Goal: Information Seeking & Learning: Compare options

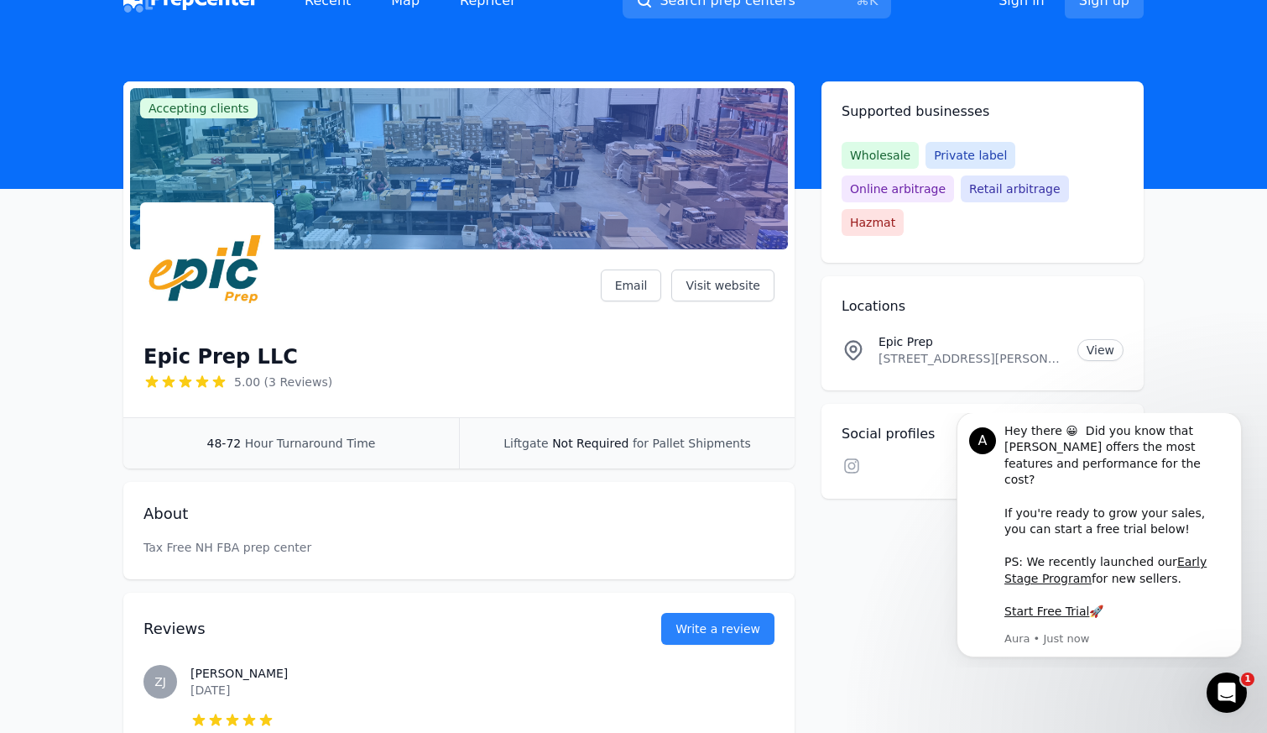
scroll to position [60, 0]
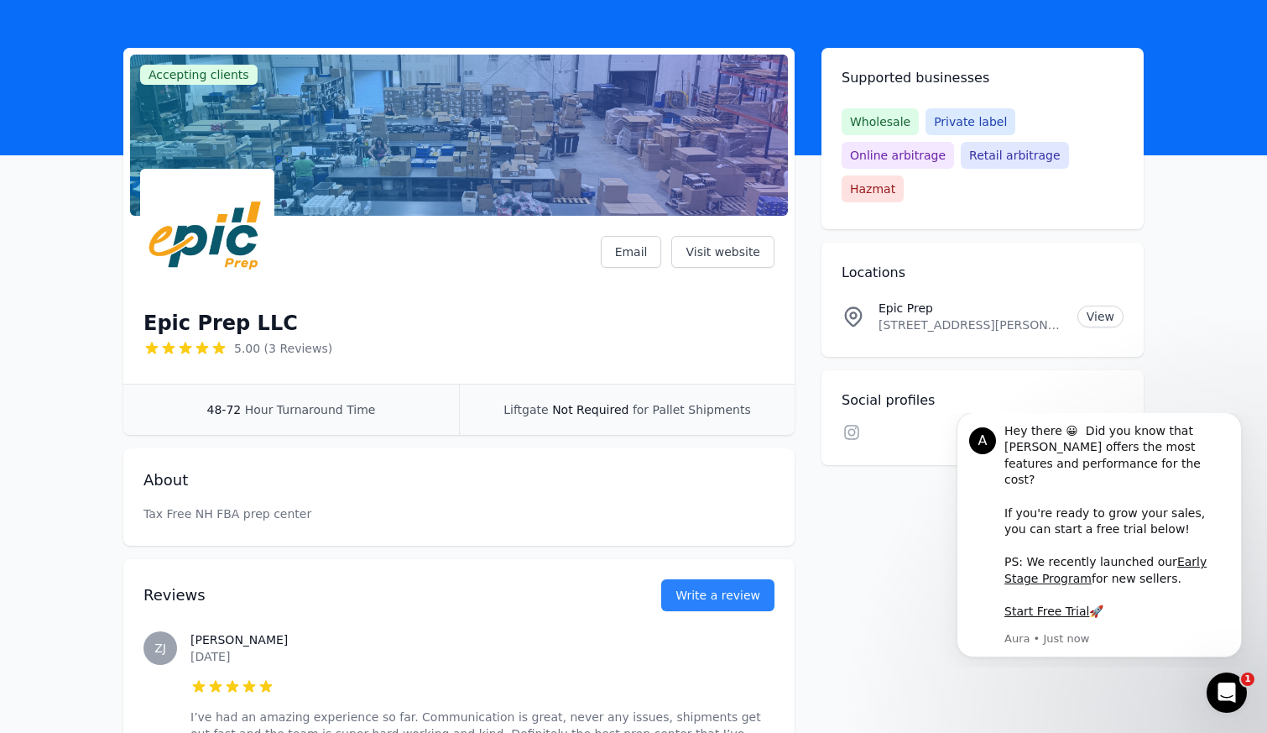
click at [983, 316] on p "[STREET_ADDRESS][PERSON_NAME]" at bounding box center [971, 324] width 185 height 17
click at [1110, 305] on link "View" at bounding box center [1100, 316] width 46 height 22
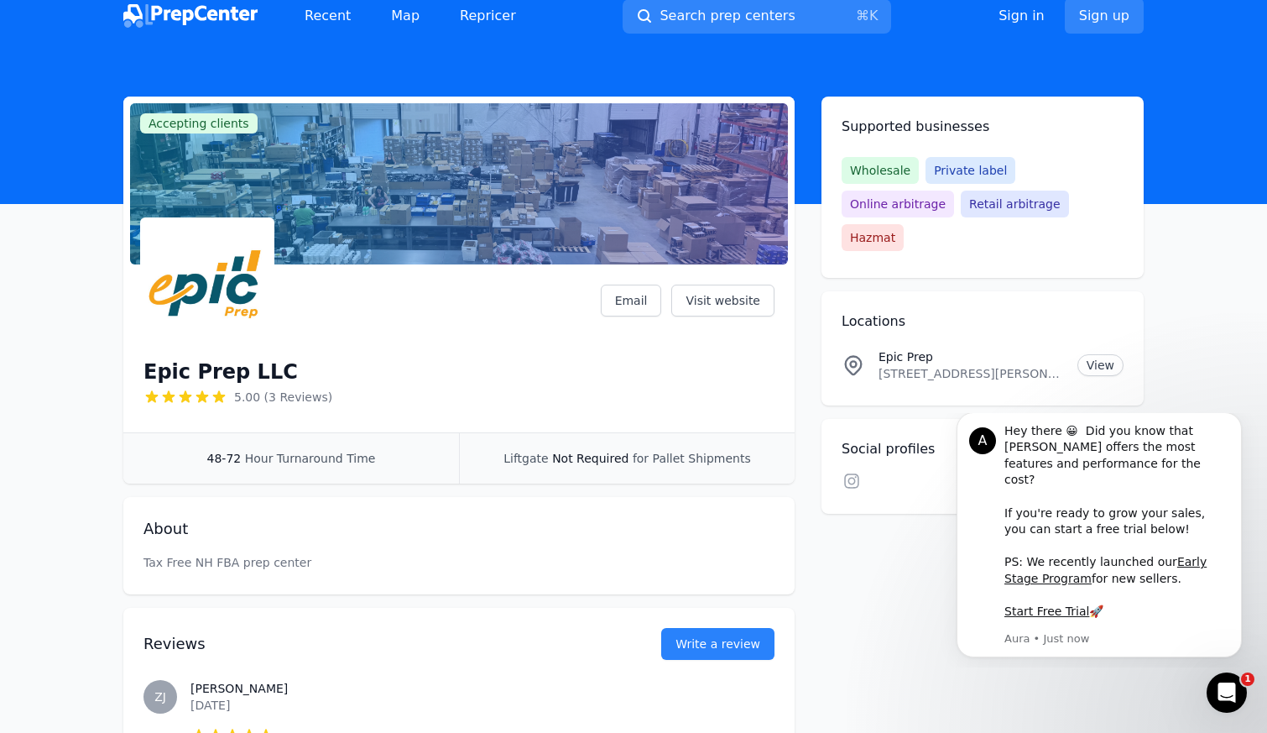
scroll to position [0, 0]
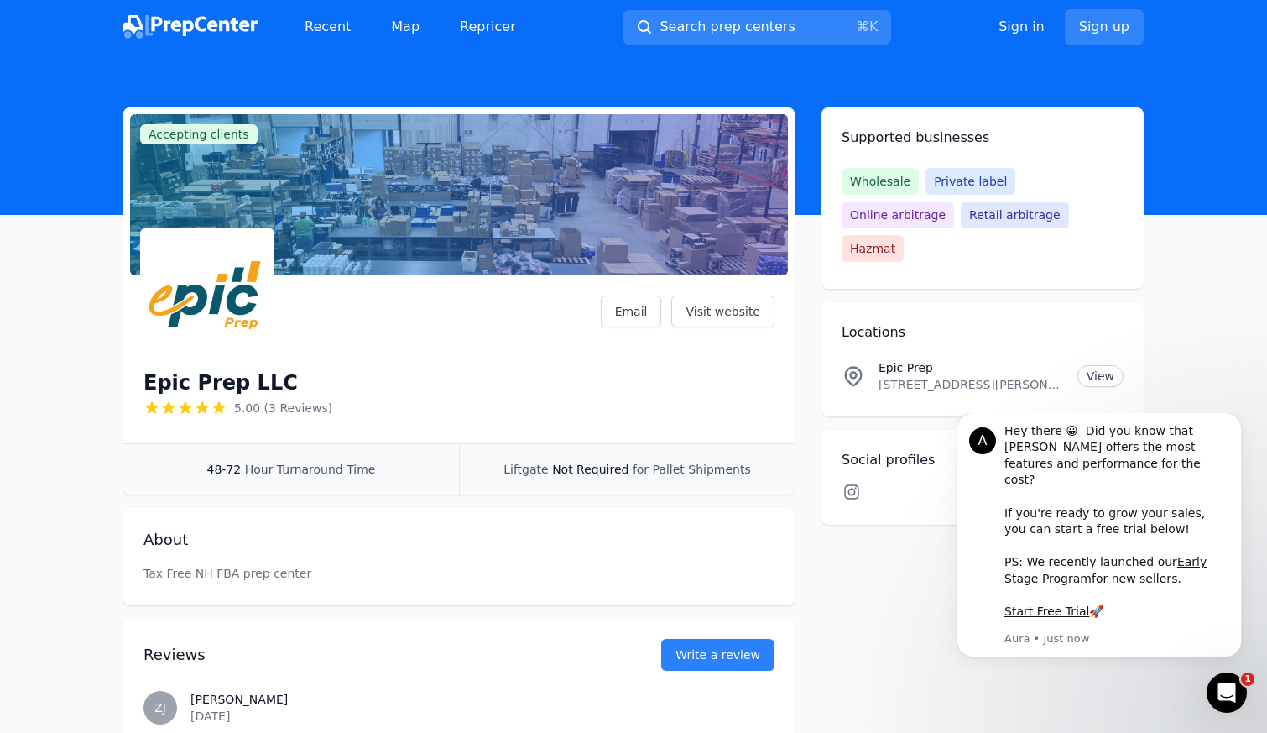
click at [853, 484] on icon at bounding box center [851, 491] width 15 height 15
click at [854, 484] on icon at bounding box center [851, 491] width 15 height 15
click at [406, 27] on link "Map" at bounding box center [405, 27] width 55 height 34
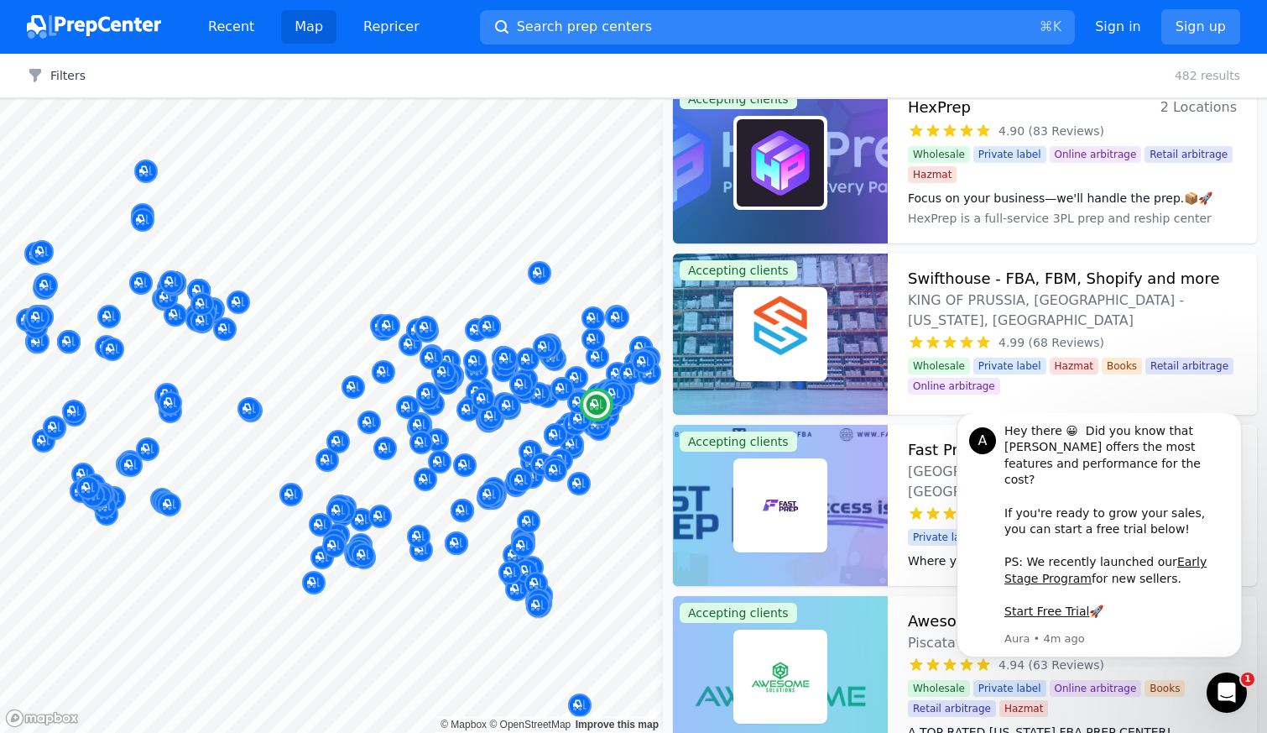
scroll to position [35, 0]
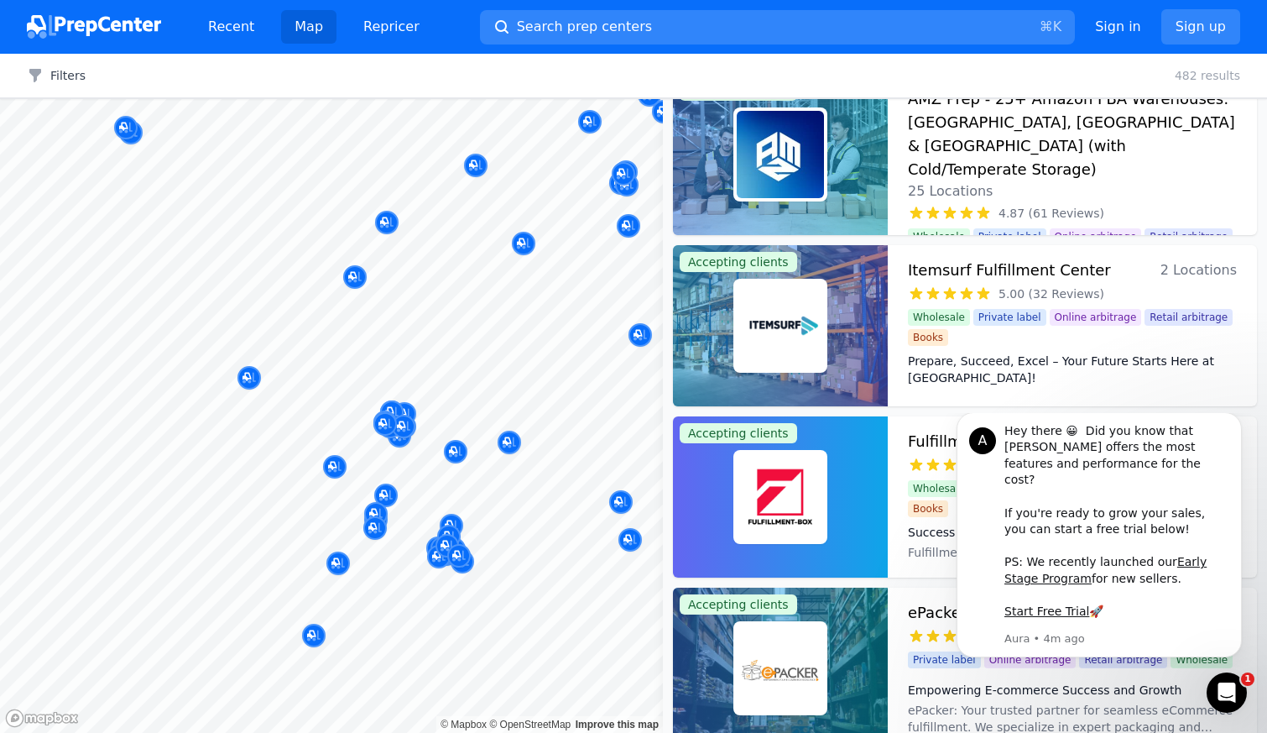
click at [304, 462] on body "Recent Map Repricer Search prep centers ⌘ K Open main menu Sign in Sign up Filt…" at bounding box center [633, 366] width 1267 height 733
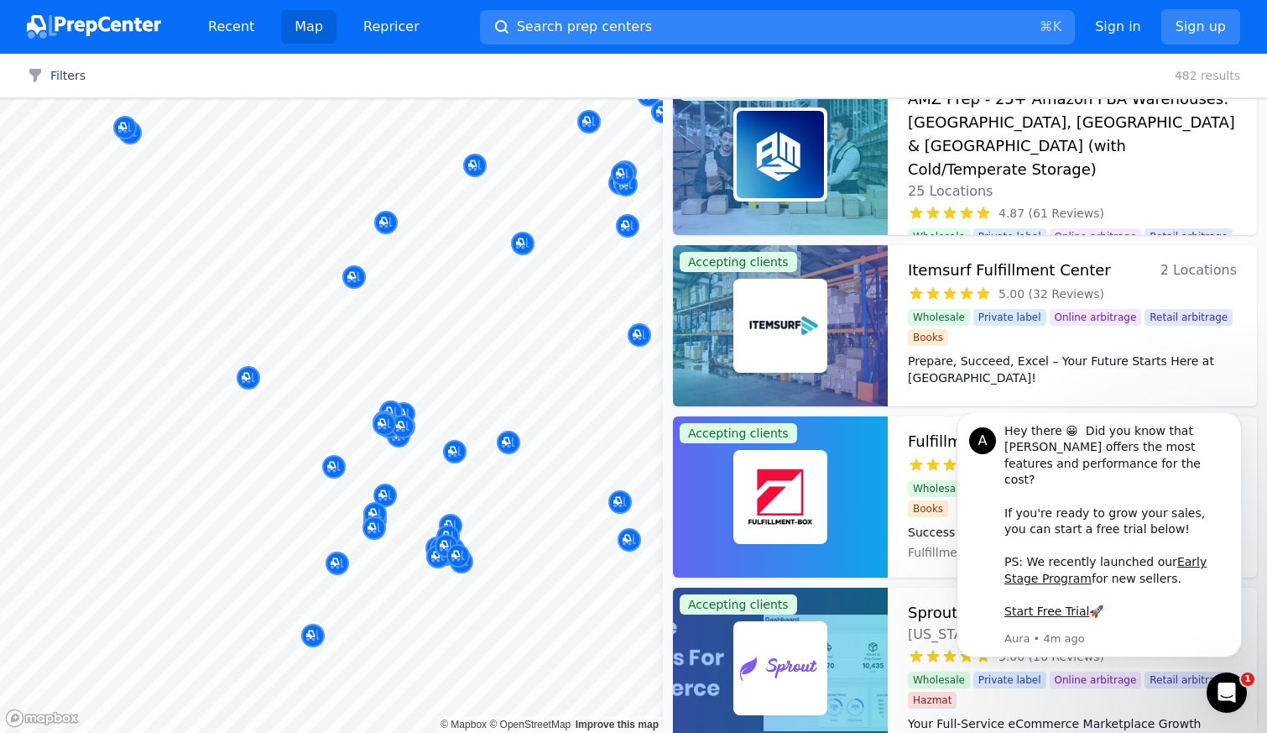
click at [335, 467] on div at bounding box center [425, 461] width 322 height 13
click at [333, 463] on div at bounding box center [425, 461] width 322 height 13
click at [333, 472] on div "Extra Mile Prep Alpharetta, GA, US No reviews" at bounding box center [492, 425] width 322 height 114
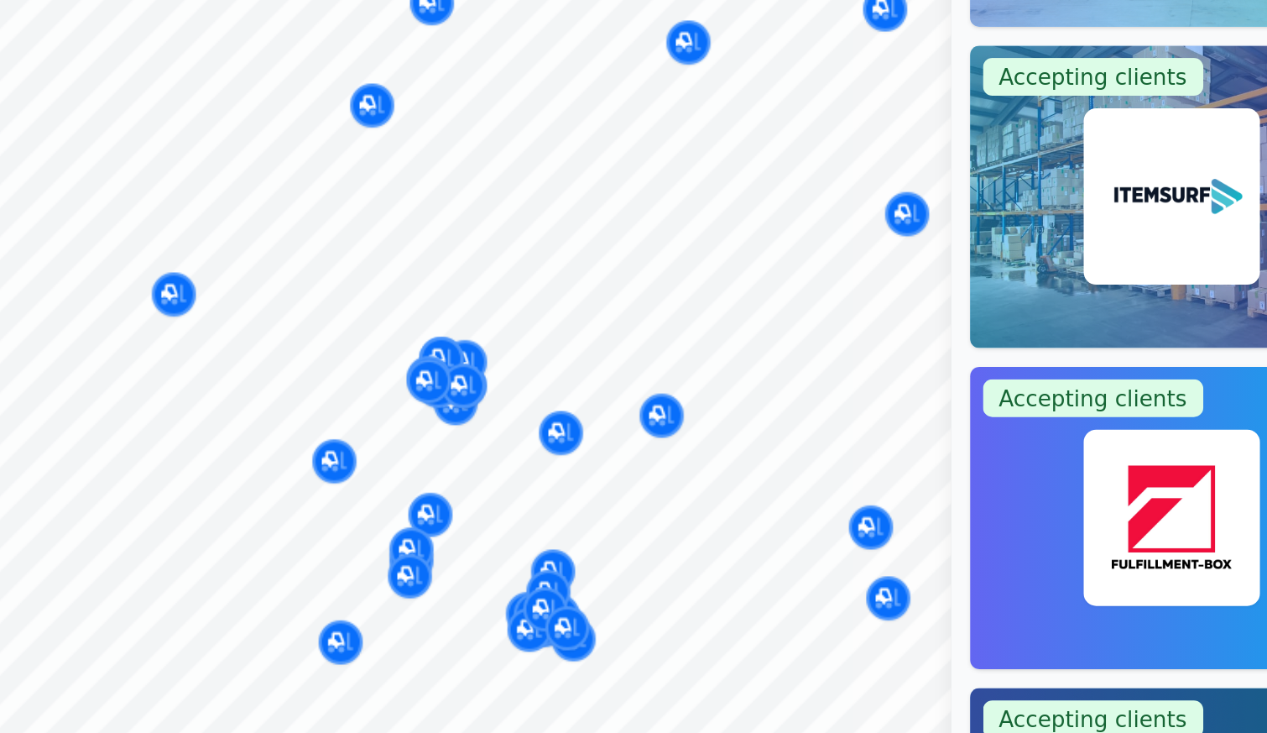
click at [338, 466] on div at bounding box center [425, 461] width 322 height 13
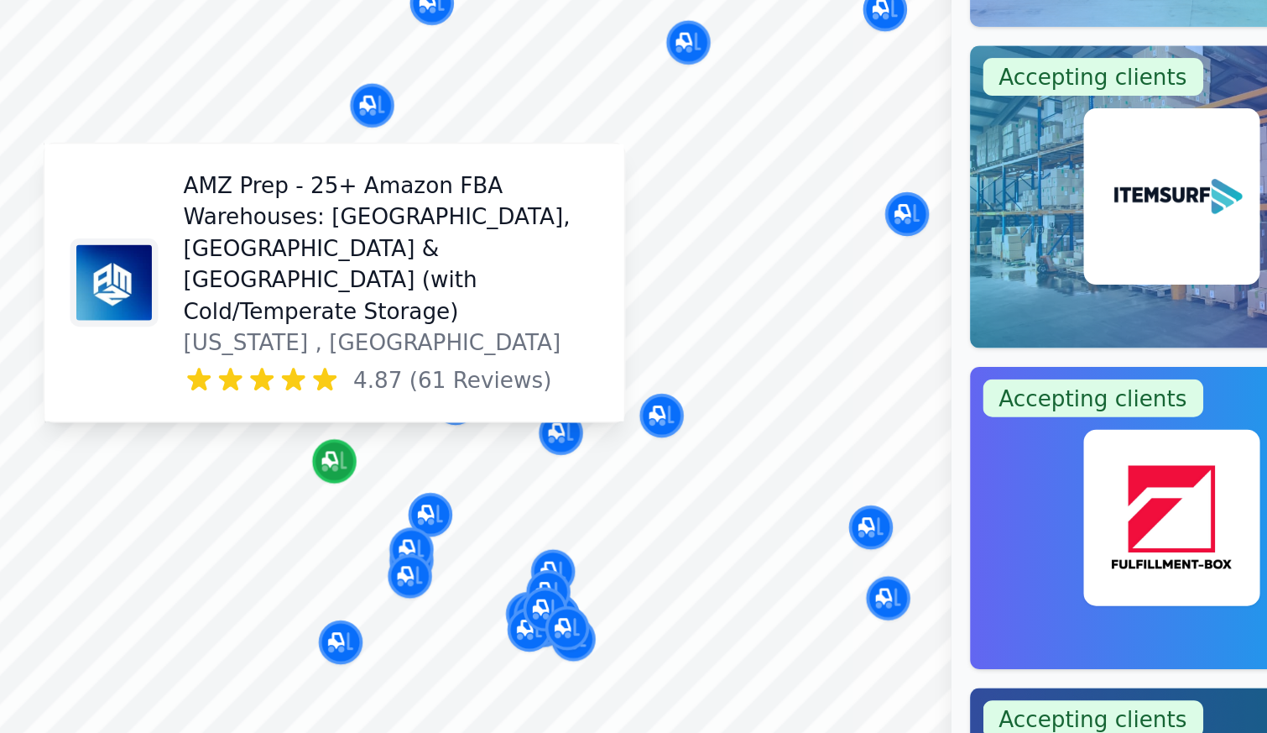
click at [341, 468] on div "Map marker" at bounding box center [333, 466] width 23 height 23
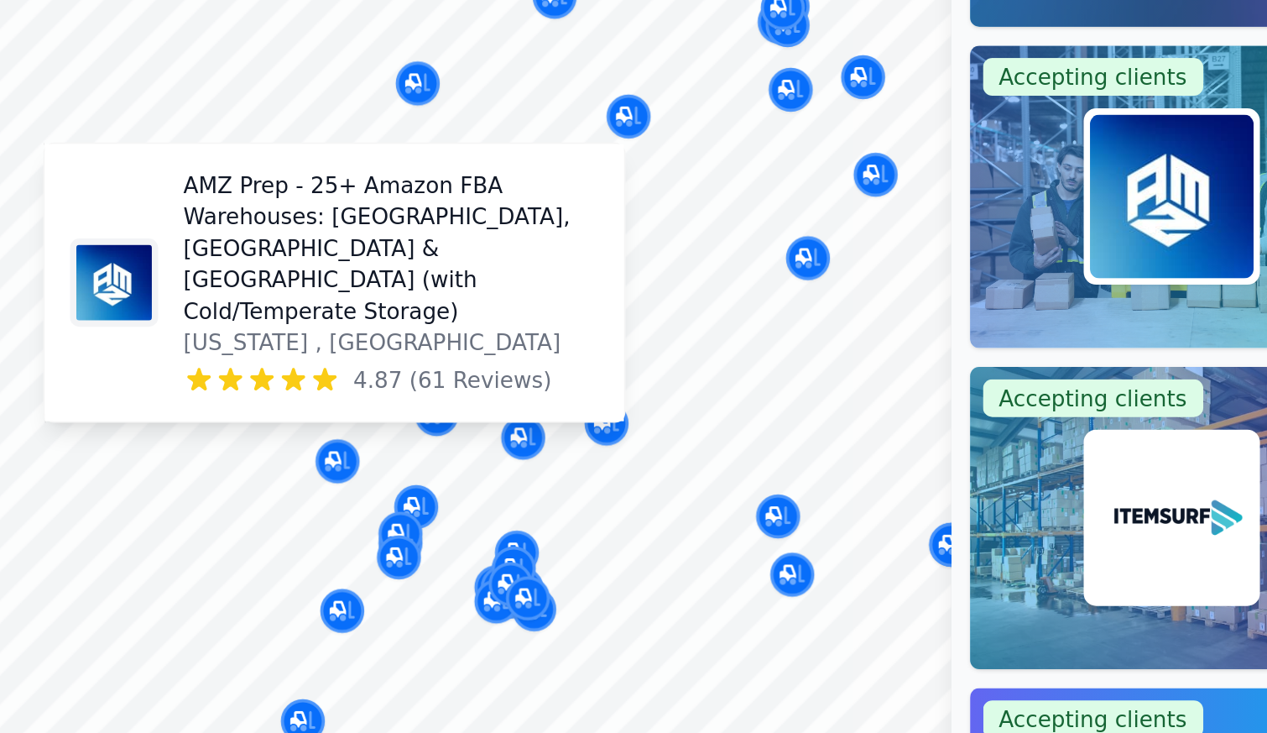
click at [346, 382] on p "AMZ Prep - 25+ Amazon FBA Warehouses: [GEOGRAPHIC_DATA], [GEOGRAPHIC_DATA] & [G…" at bounding box center [364, 353] width 222 height 84
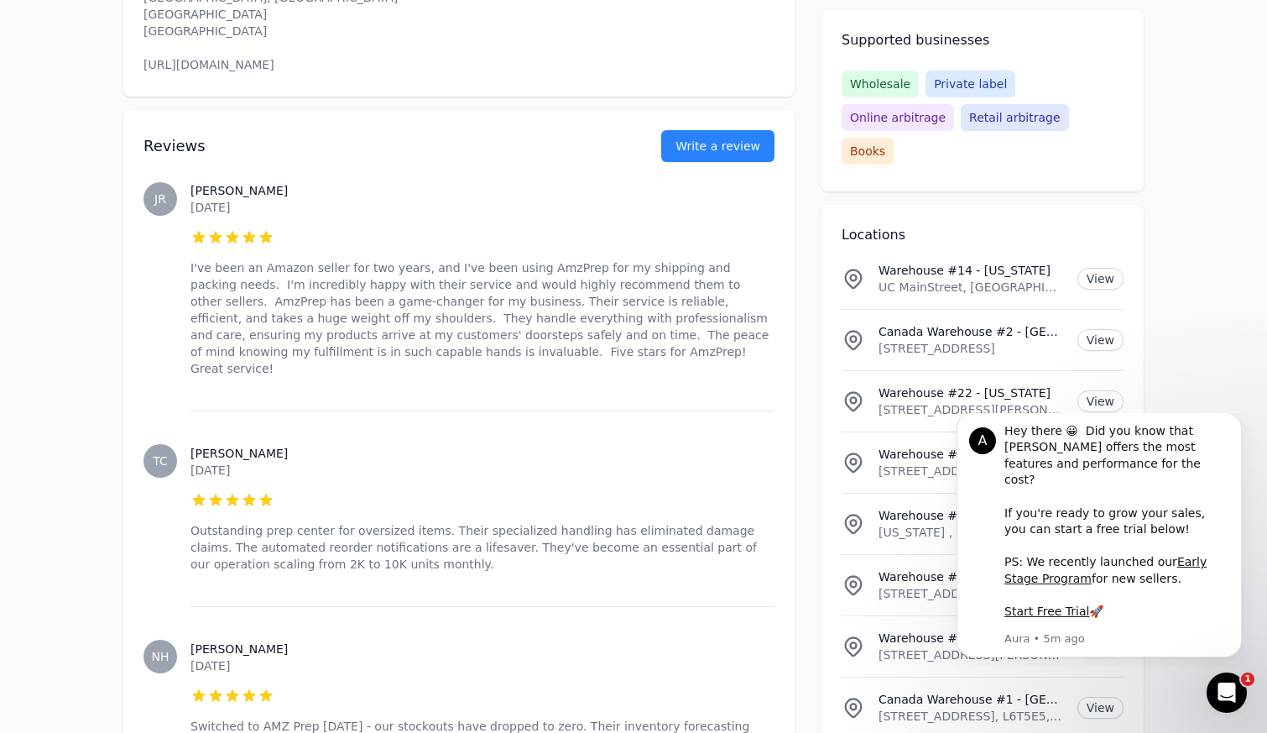
scroll to position [1132, 0]
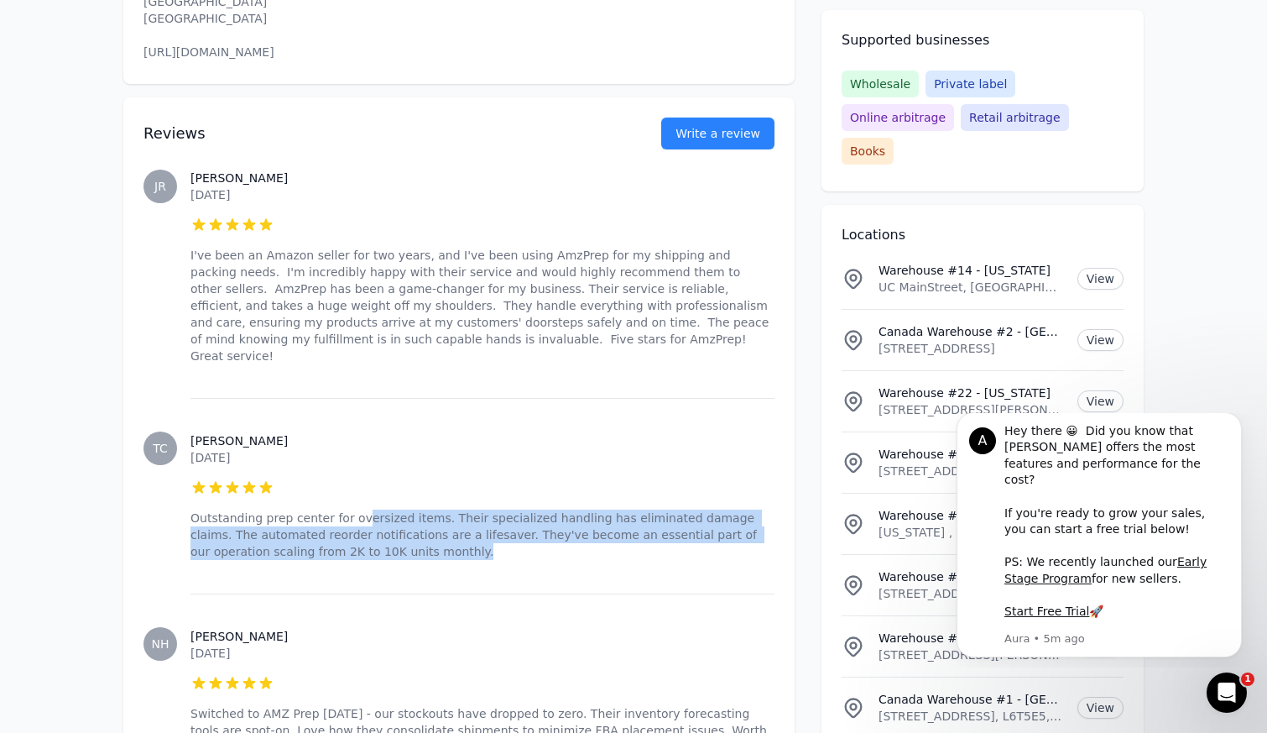
drag, startPoint x: 354, startPoint y: 406, endPoint x: 410, endPoint y: 433, distance: 62.3
click at [410, 509] on p "Outstanding prep center for oversized items. Their specialized handling has eli…" at bounding box center [482, 534] width 584 height 50
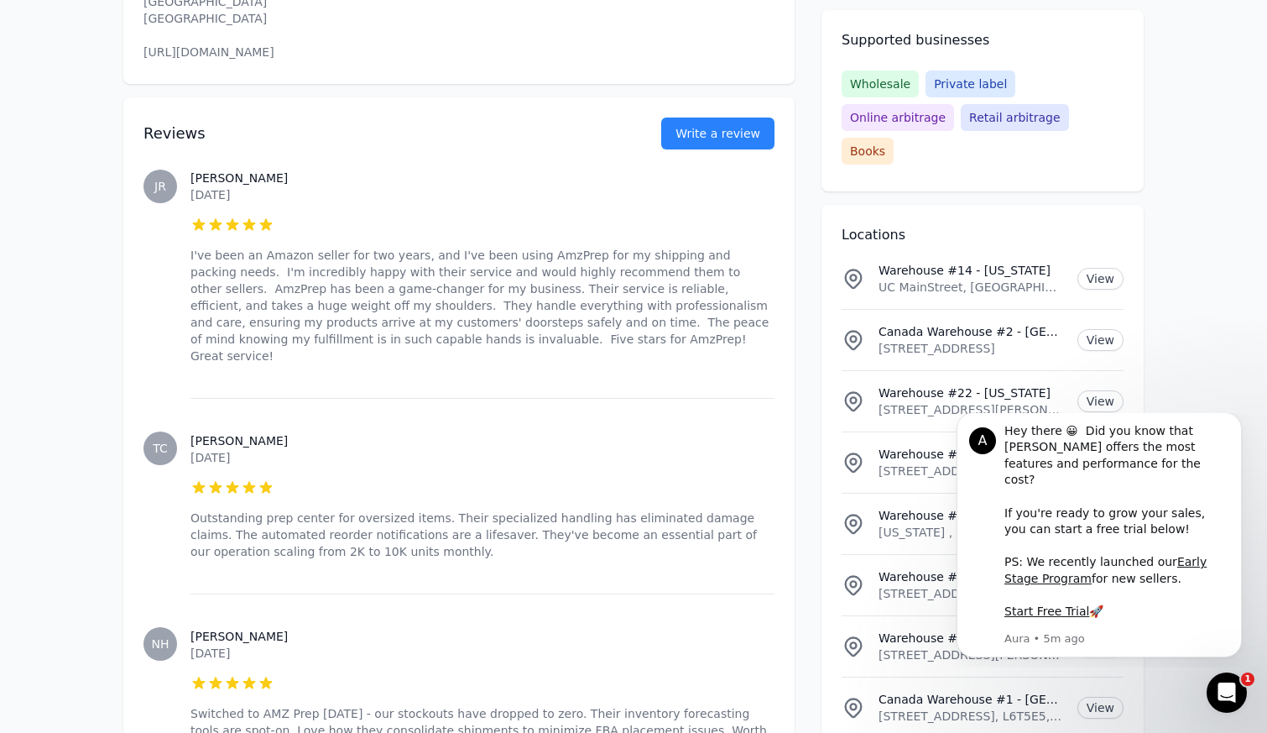
click at [428, 451] on div "Thomas C. January 30, 2025 5 out of 5 stars Outstanding prep center for oversiz…" at bounding box center [482, 496] width 584 height 196
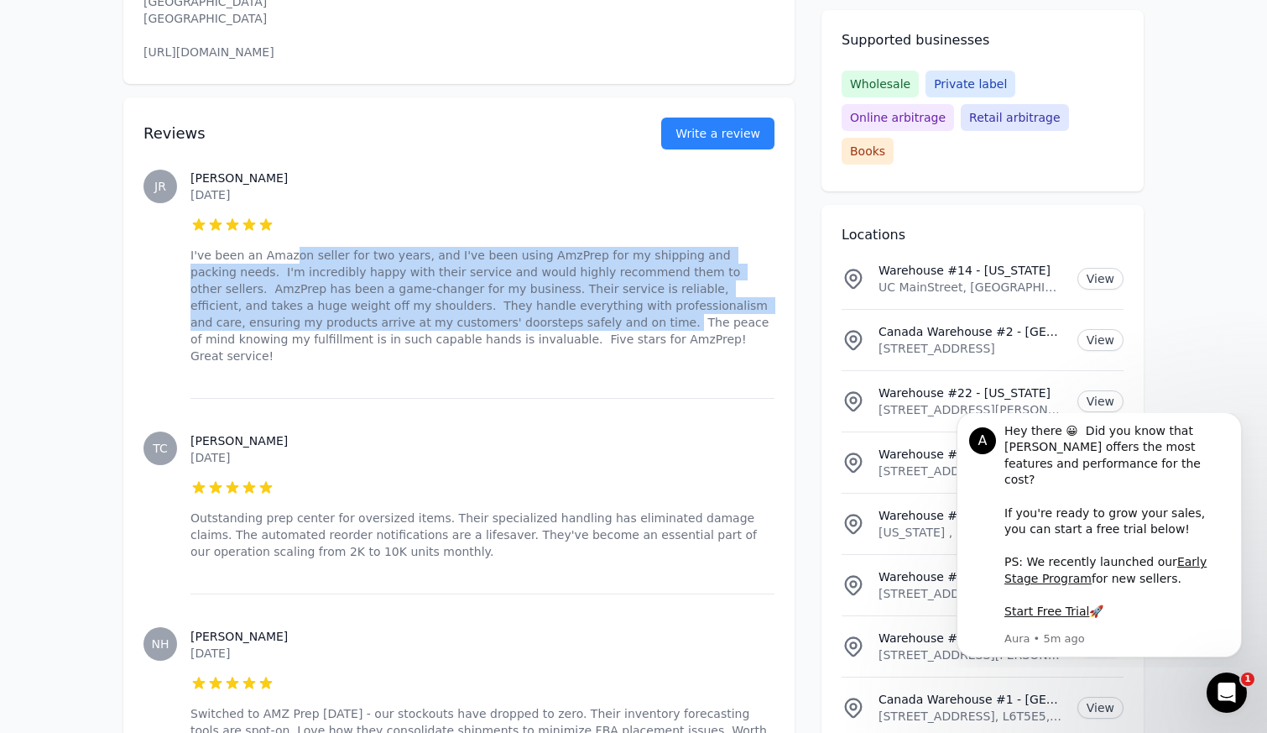
drag, startPoint x: 292, startPoint y: 158, endPoint x: 417, endPoint y: 229, distance: 143.9
click at [417, 247] on p "I've been an Amazon seller for two years, and I've been using AmzPrep for my sh…" at bounding box center [482, 305] width 584 height 117
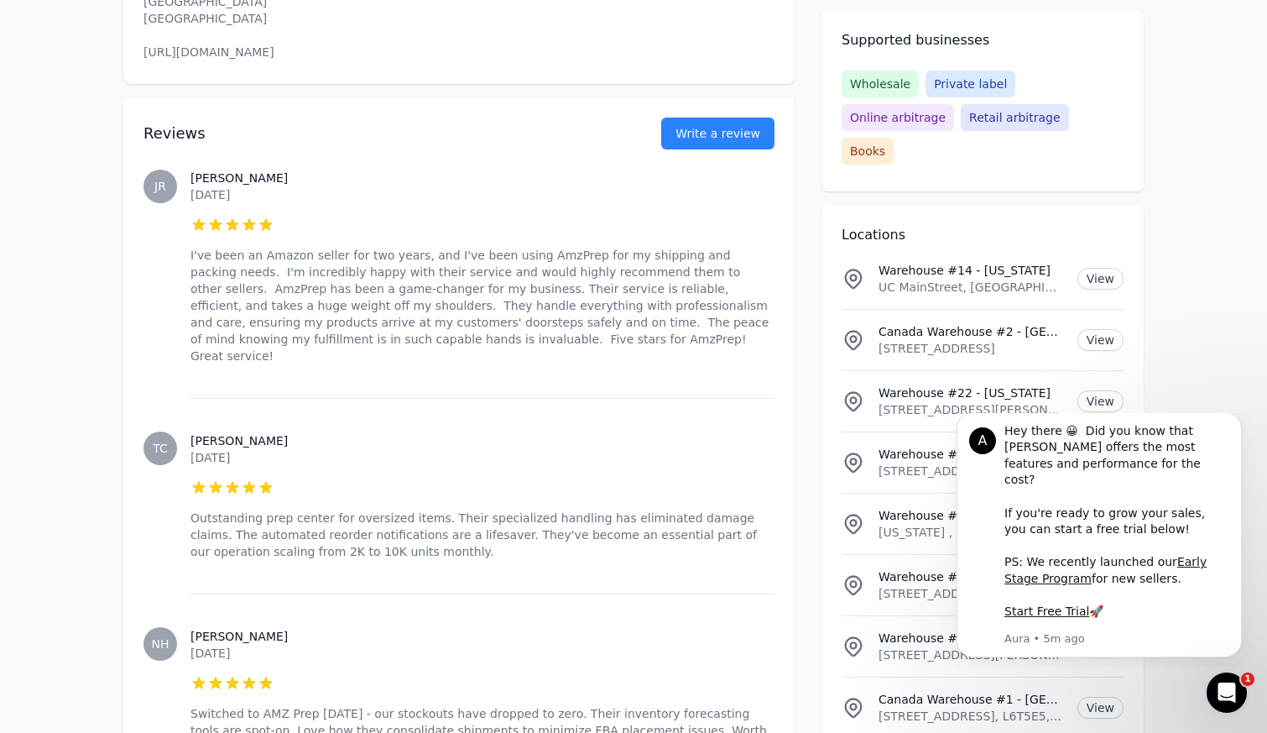
click at [465, 254] on div "Johny R. February 3, 2025 5 out of 5 stars I've been an Amazon seller for two y…" at bounding box center [482, 267] width 584 height 262
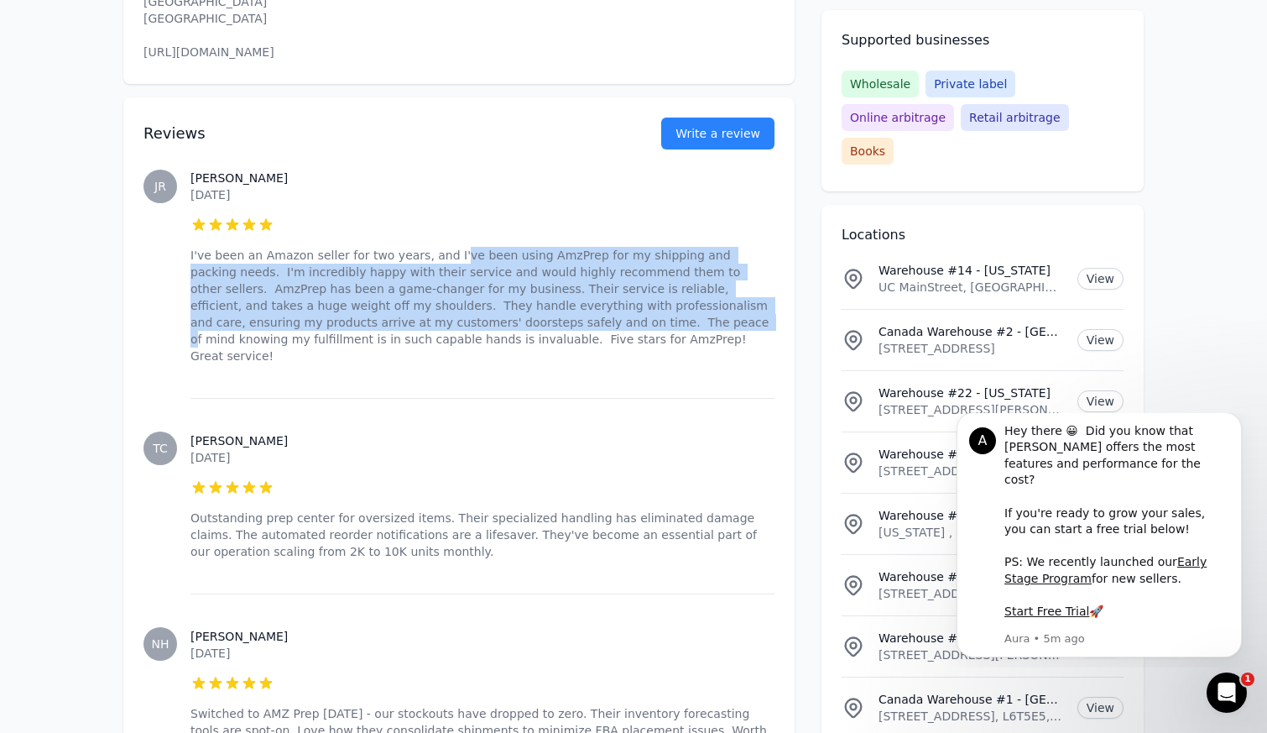
drag, startPoint x: 446, startPoint y: 155, endPoint x: 488, endPoint y: 235, distance: 90.1
click at [488, 247] on p "I've been an Amazon seller for two years, and I've been using AmzPrep for my sh…" at bounding box center [482, 305] width 584 height 117
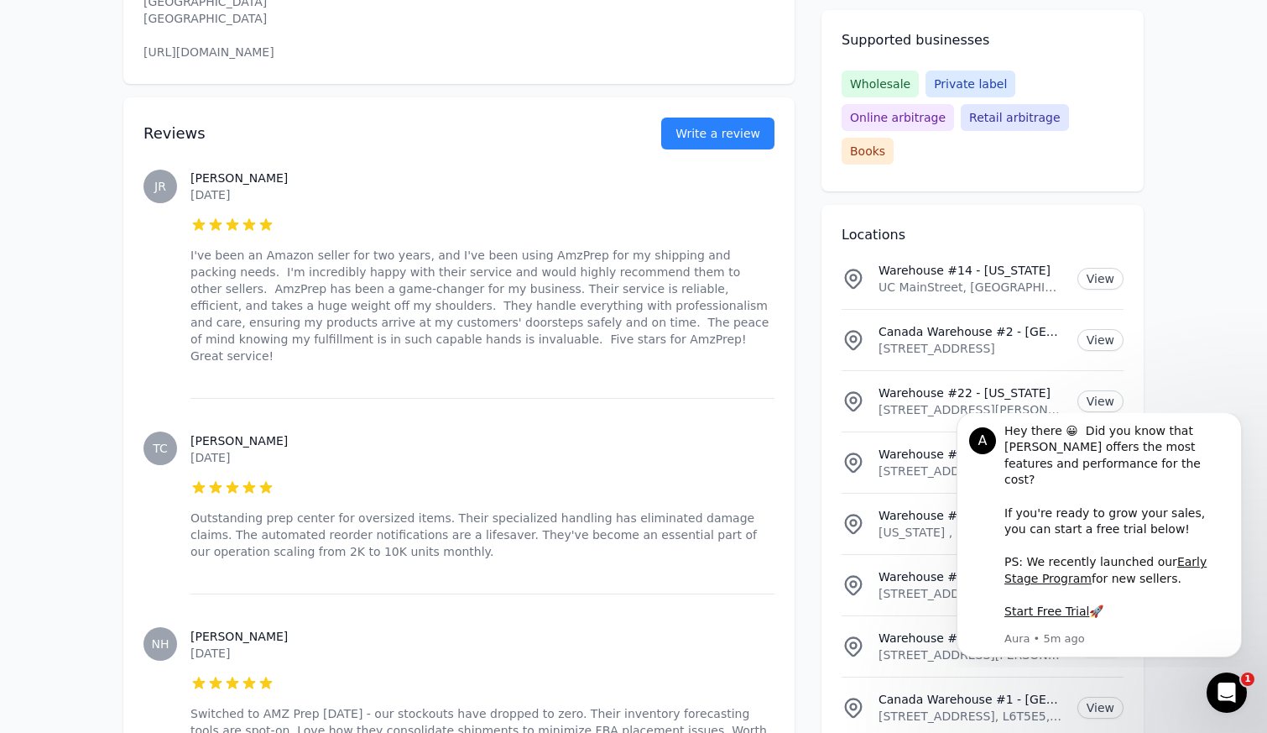
click at [505, 251] on div "Johny R. February 3, 2025 5 out of 5 stars I've been an Amazon seller for two y…" at bounding box center [482, 267] width 584 height 262
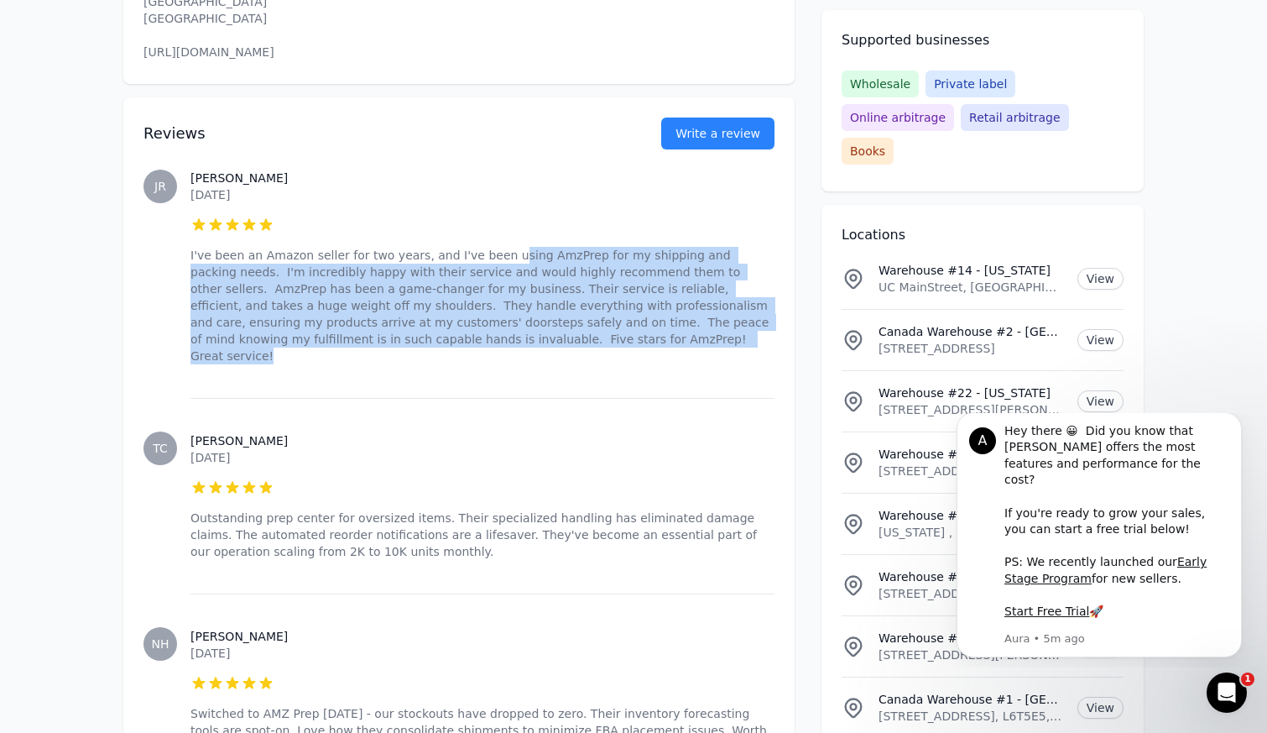
drag, startPoint x: 494, startPoint y: 164, endPoint x: 537, endPoint y: 244, distance: 90.5
click at [536, 247] on p "I've been an Amazon seller for two years, and I've been using AmzPrep for my sh…" at bounding box center [482, 305] width 584 height 117
click at [537, 247] on p "I've been an Amazon seller for two years, and I've been using AmzPrep for my sh…" at bounding box center [482, 305] width 584 height 117
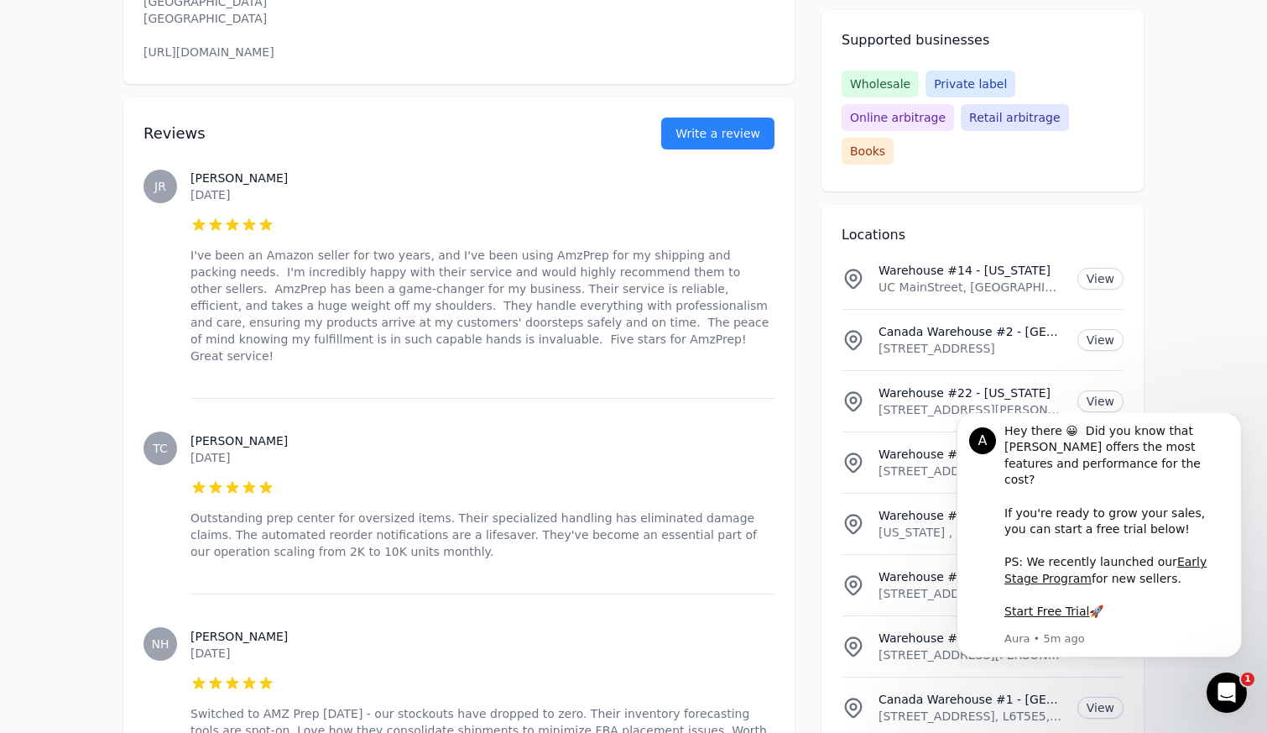
drag, startPoint x: 431, startPoint y: 157, endPoint x: 525, endPoint y: 255, distance: 135.9
click at [525, 256] on div "Johny R. February 3, 2025 5 out of 5 stars I've been an Amazon seller for two y…" at bounding box center [482, 267] width 584 height 262
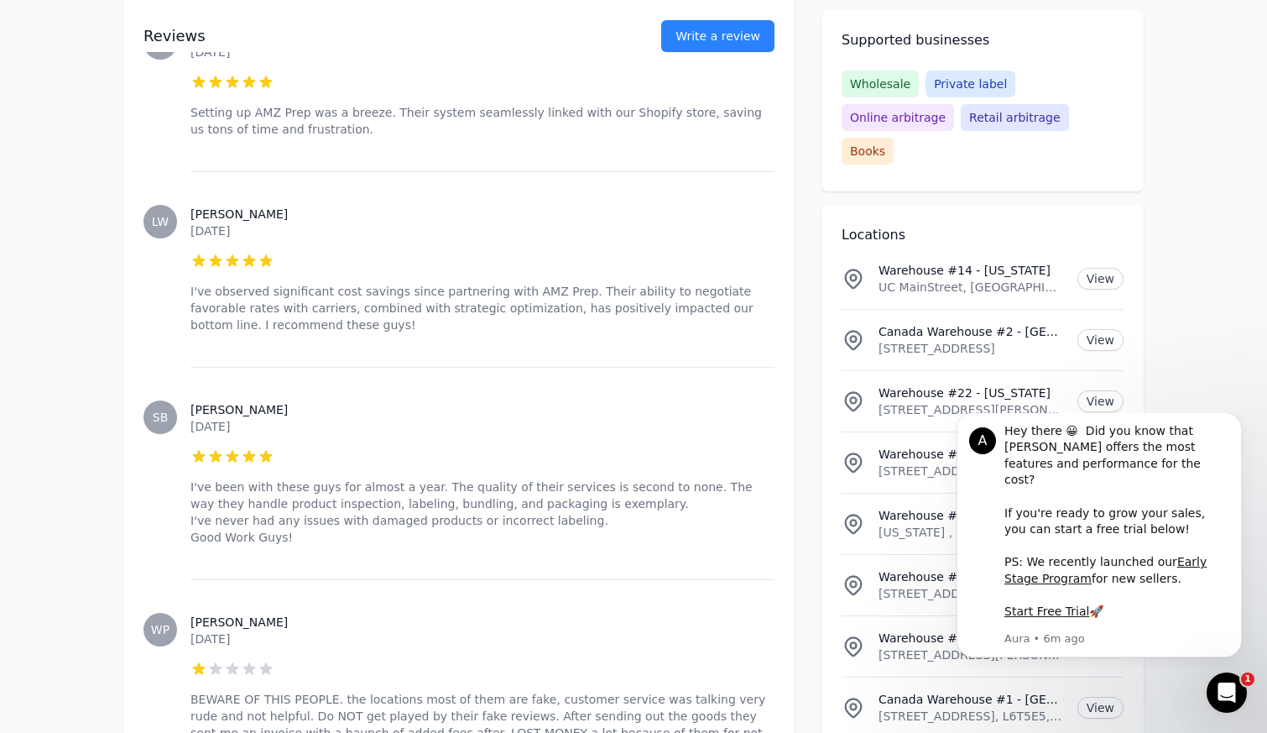
scroll to position [8577, 0]
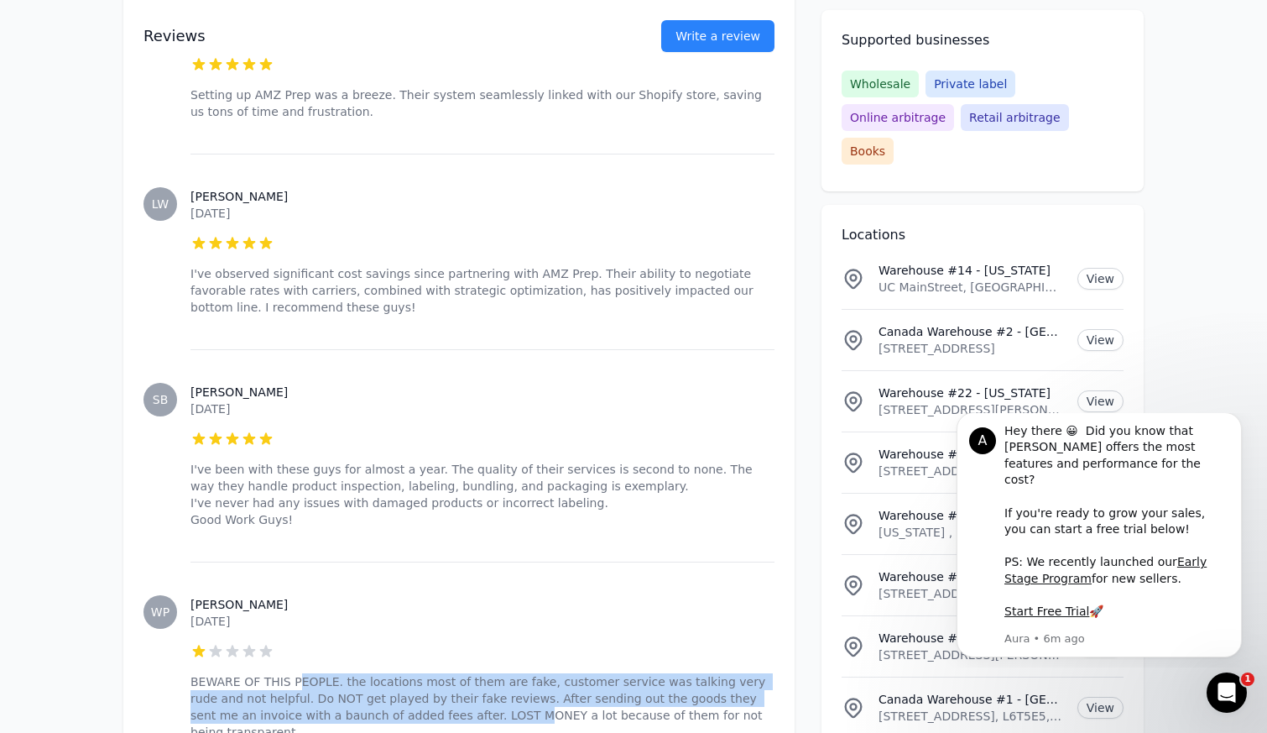
drag, startPoint x: 295, startPoint y: 483, endPoint x: 420, endPoint y: 519, distance: 130.7
click at [420, 673] on p "BEWARE OF THIS PEOPLE. the locations most of them are fake, customer service wa…" at bounding box center [482, 706] width 584 height 67
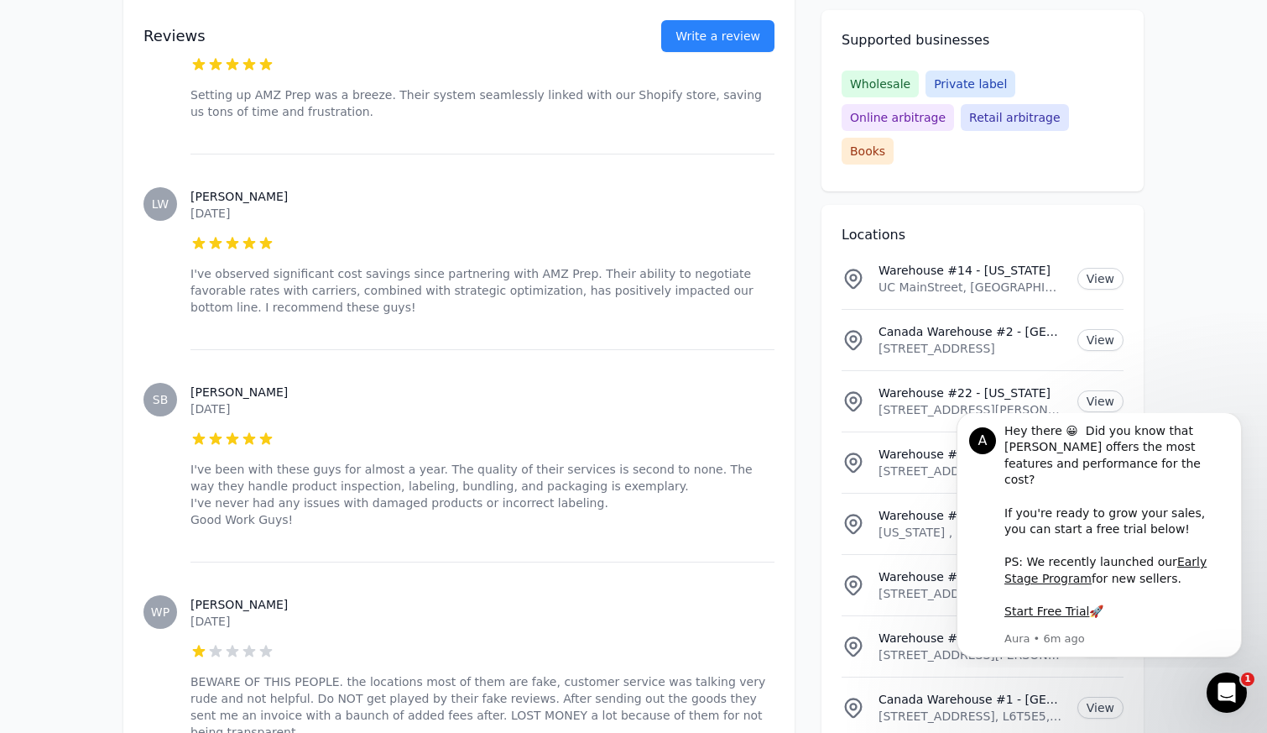
click at [472, 561] on div "Wilson P. November 1, 2023 1 out of 5 stars BEWARE OF THIS PEOPLE. the location…" at bounding box center [482, 667] width 584 height 212
drag, startPoint x: 363, startPoint y: 477, endPoint x: 512, endPoint y: 541, distance: 161.6
click at [509, 561] on div "Wilson P. November 1, 2023 1 out of 5 stars BEWARE OF THIS PEOPLE. the location…" at bounding box center [482, 667] width 584 height 212
click at [512, 561] on div "Wilson P. November 1, 2023 1 out of 5 stars BEWARE OF THIS PEOPLE. the location…" at bounding box center [482, 667] width 584 height 212
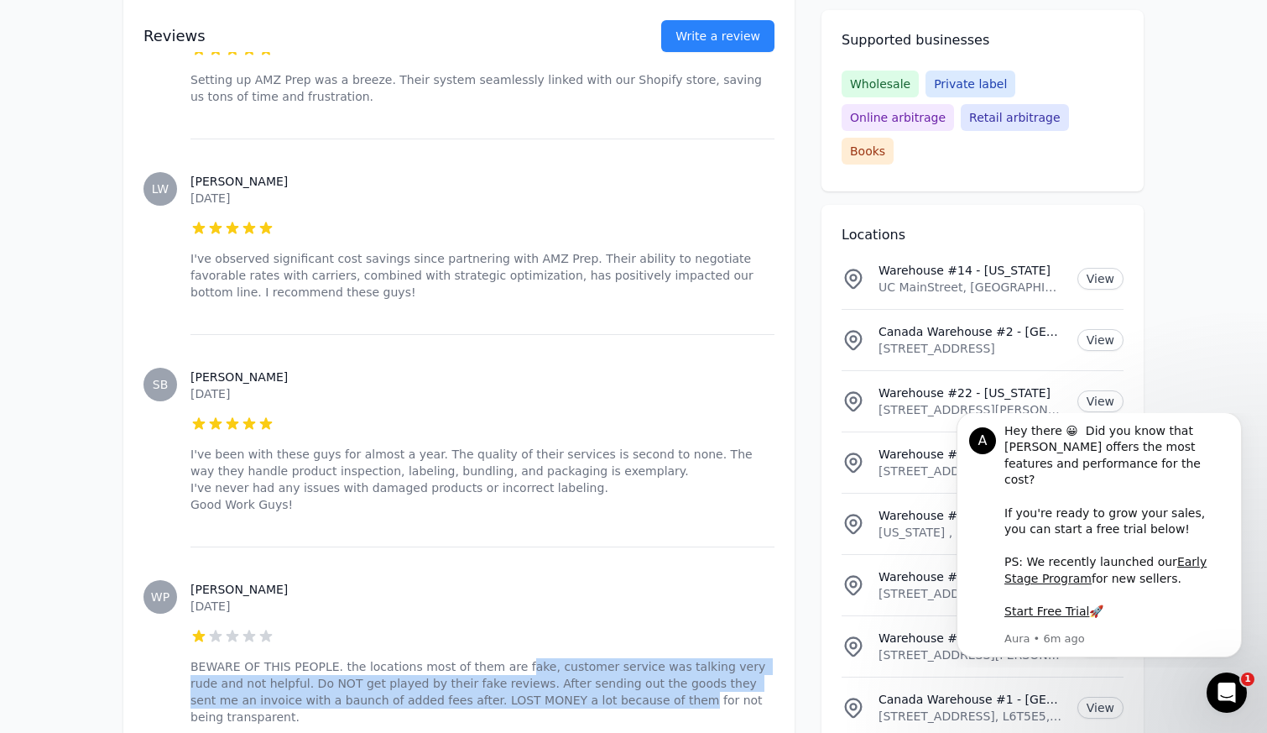
drag, startPoint x: 509, startPoint y: 465, endPoint x: 571, endPoint y: 510, distance: 76.2
click at [571, 658] on p "BEWARE OF THIS PEOPLE. the locations most of them are fake, customer service wa…" at bounding box center [482, 691] width 584 height 67
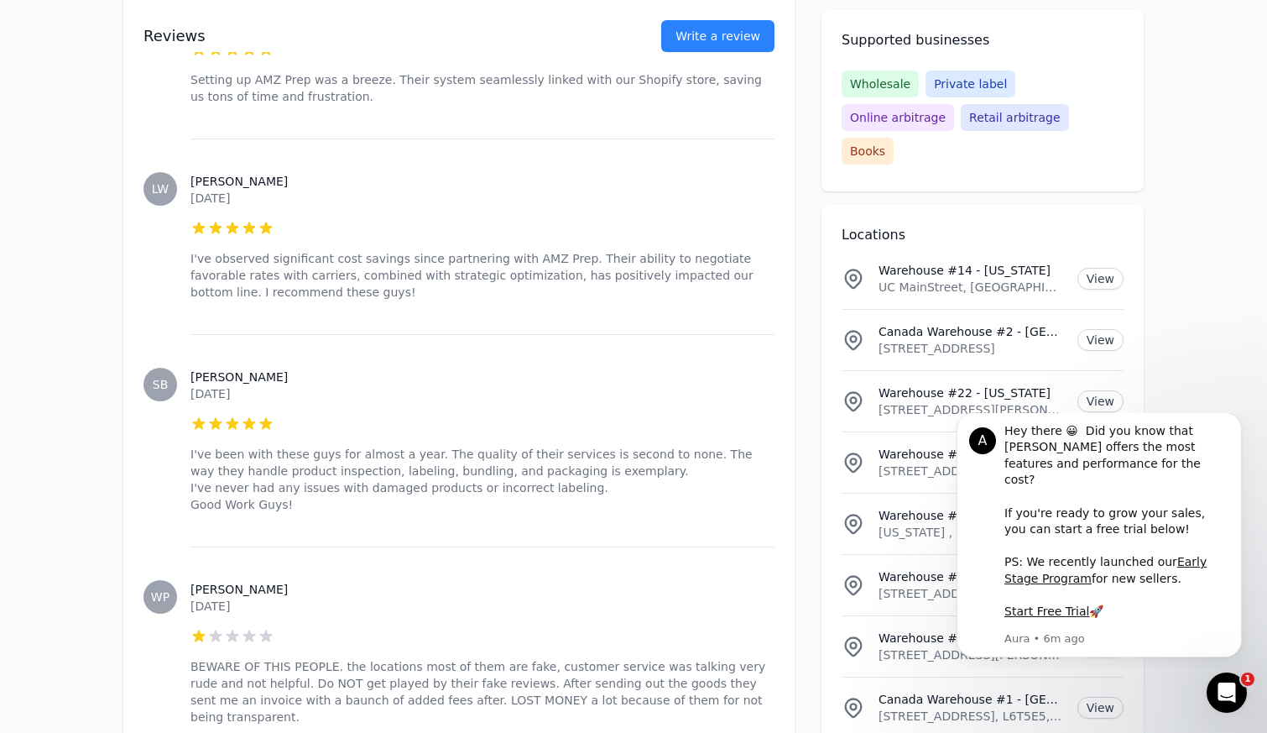
click at [618, 546] on div "Wilson P. November 1, 2023 1 out of 5 stars BEWARE OF THIS PEOPLE. the location…" at bounding box center [482, 652] width 584 height 212
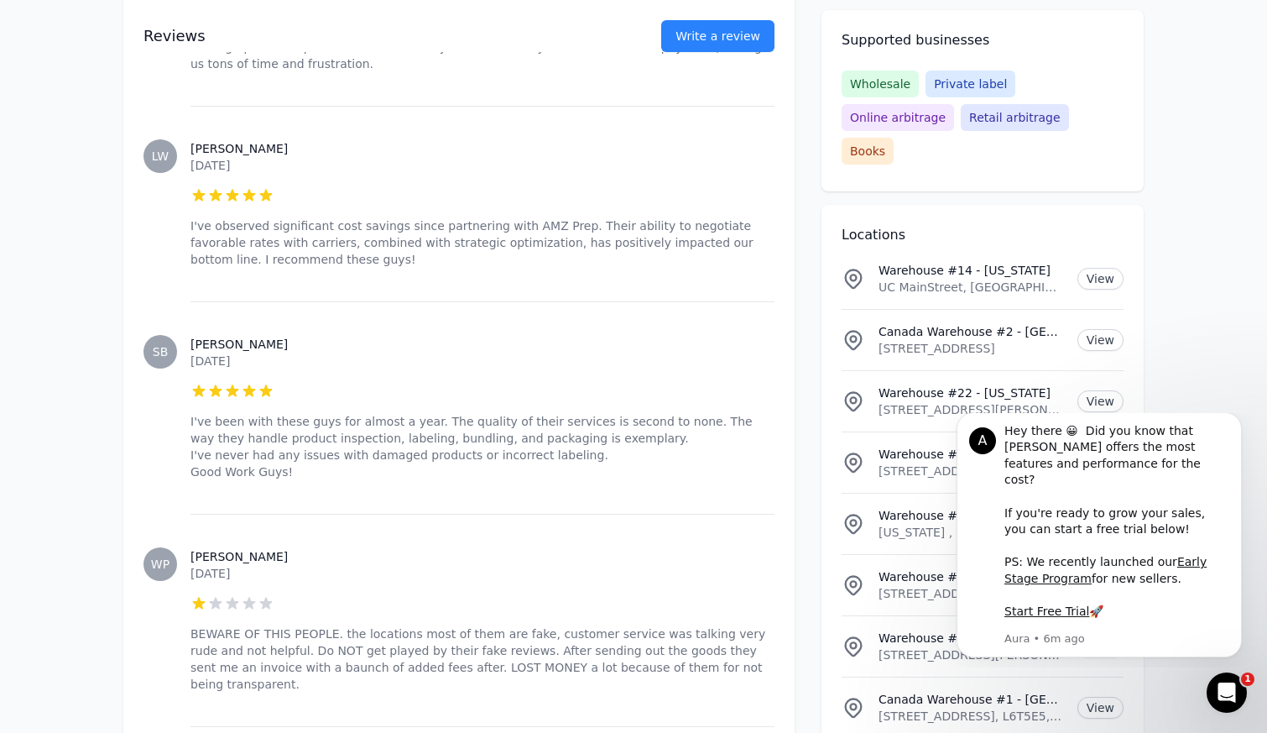
scroll to position [8628, 0]
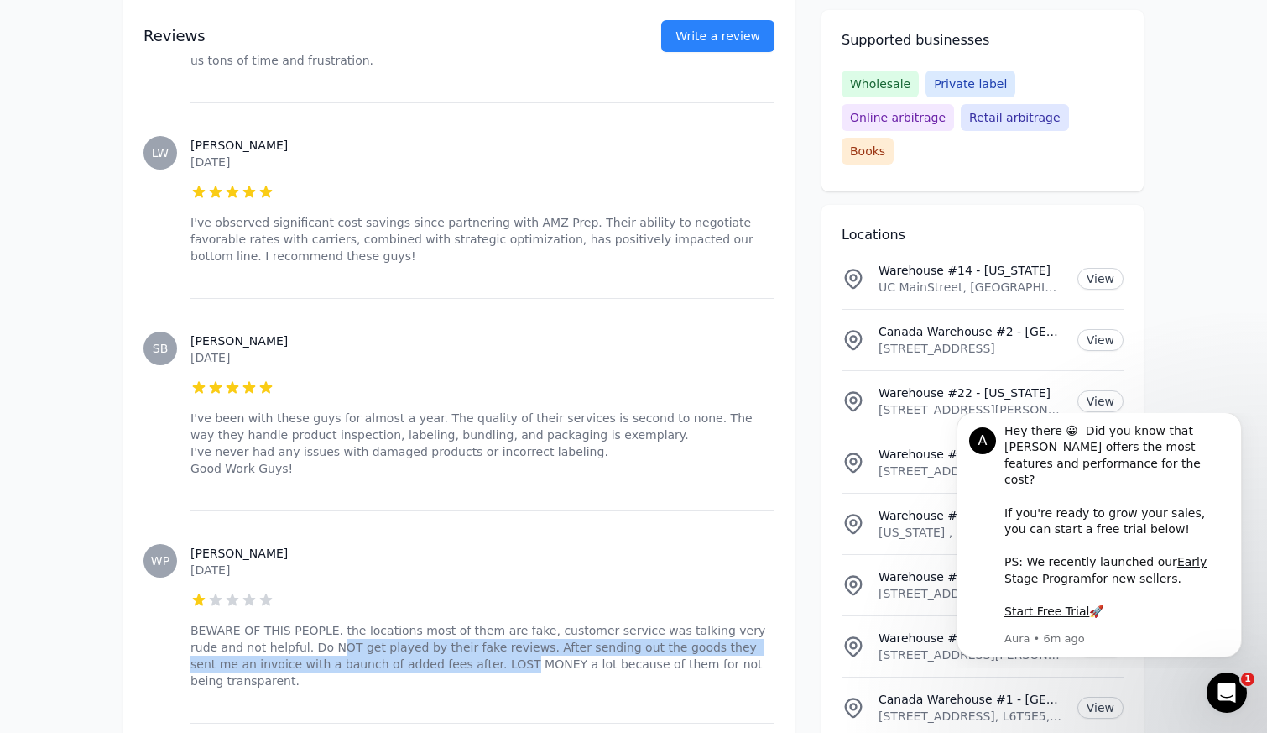
drag, startPoint x: 282, startPoint y: 442, endPoint x: 411, endPoint y: 474, distance: 133.1
click at [410, 510] on div "Wilson P. November 1, 2023 1 out of 5 stars BEWARE OF THIS PEOPLE. the location…" at bounding box center [482, 616] width 584 height 212
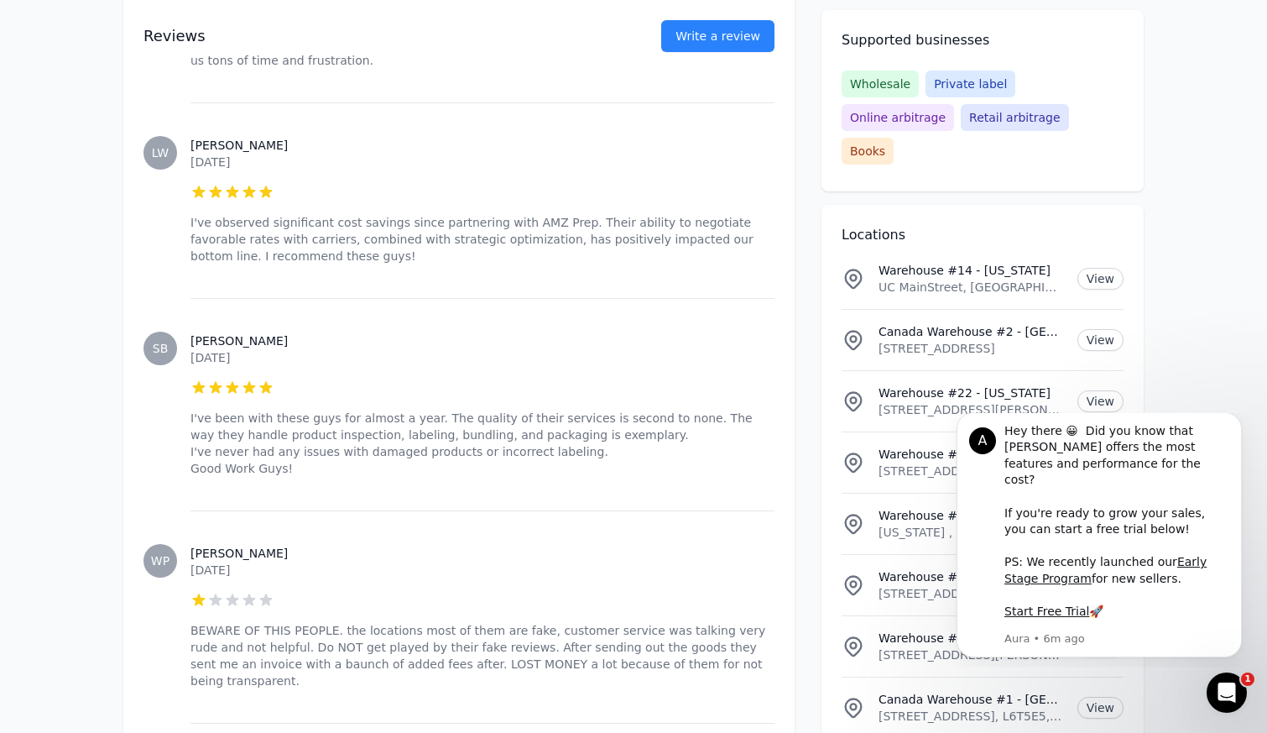
click at [447, 510] on div "Wilson P. November 1, 2023 1 out of 5 stars BEWARE OF THIS PEOPLE. the location…" at bounding box center [482, 616] width 584 height 212
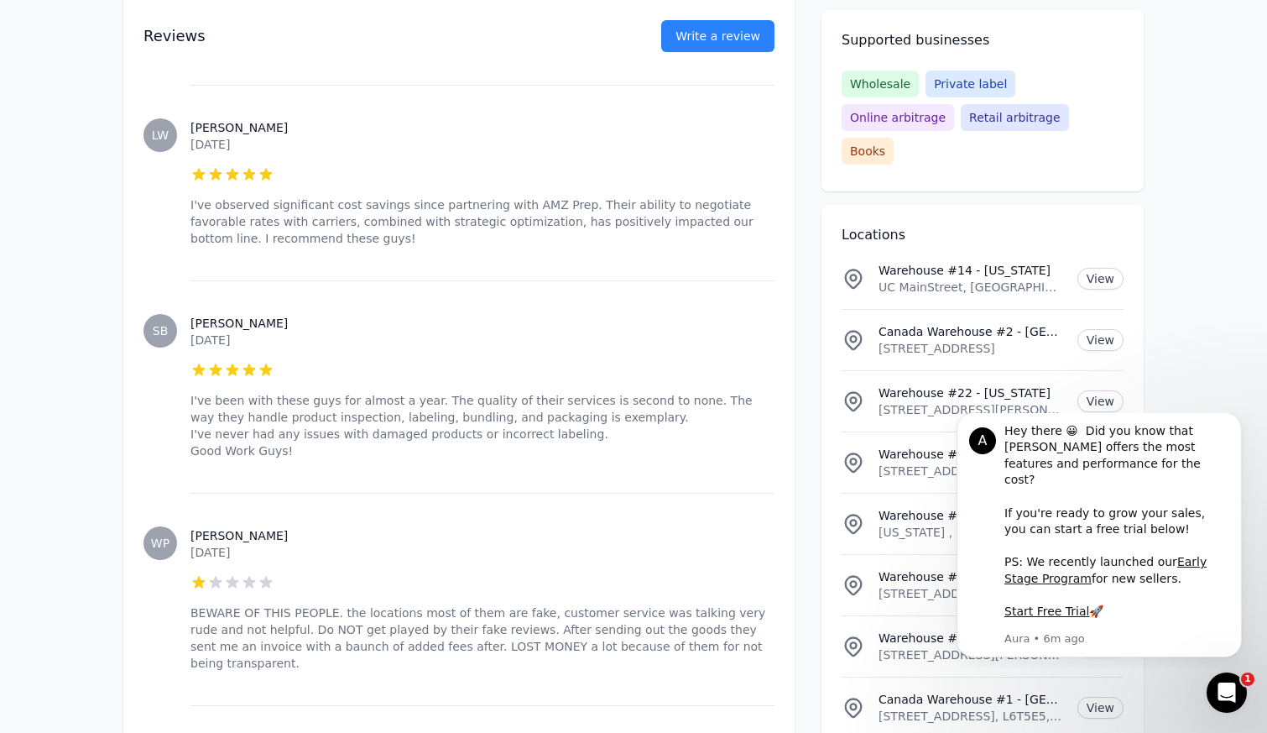
scroll to position [8657, 0]
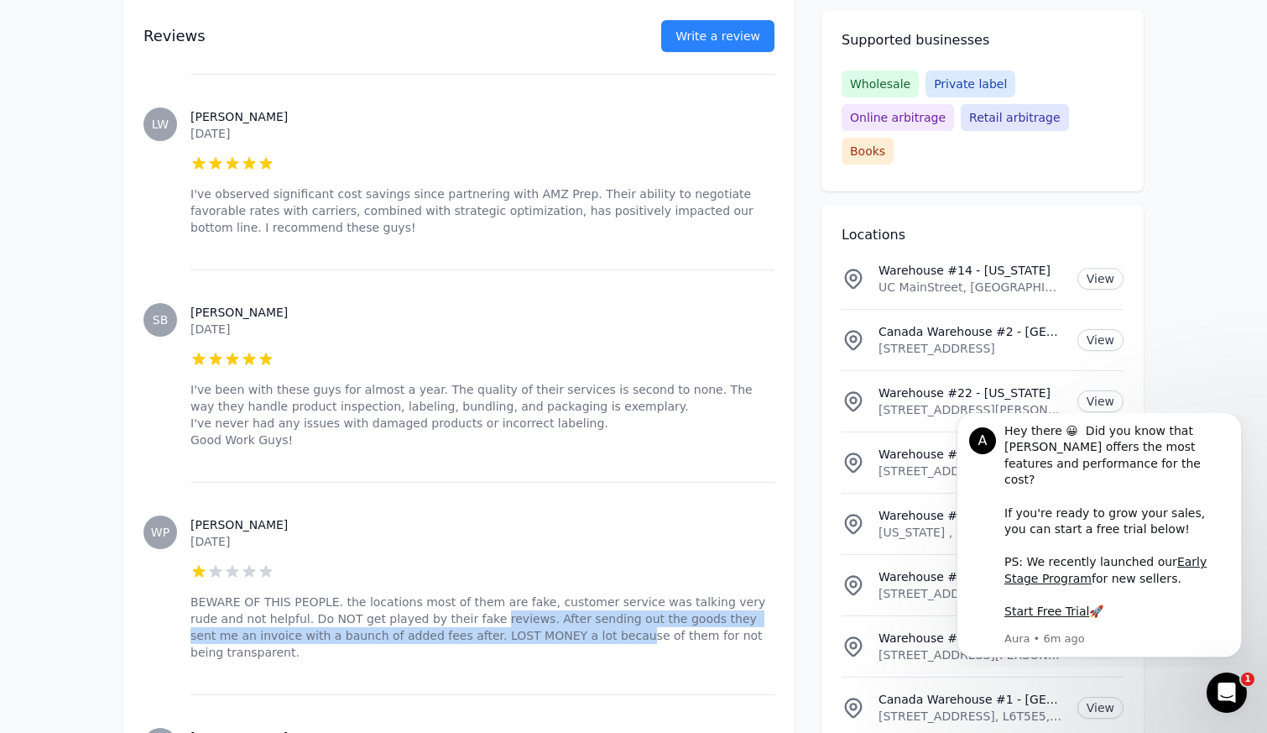
drag, startPoint x: 430, startPoint y: 415, endPoint x: 515, endPoint y: 446, distance: 90.3
click at [515, 482] on div "Wilson P. November 1, 2023 1 out of 5 stars BEWARE OF THIS PEOPLE. the location…" at bounding box center [482, 588] width 584 height 212
click at [561, 482] on div "Wilson P. November 1, 2023 1 out of 5 stars BEWARE OF THIS PEOPLE. the location…" at bounding box center [482, 588] width 584 height 212
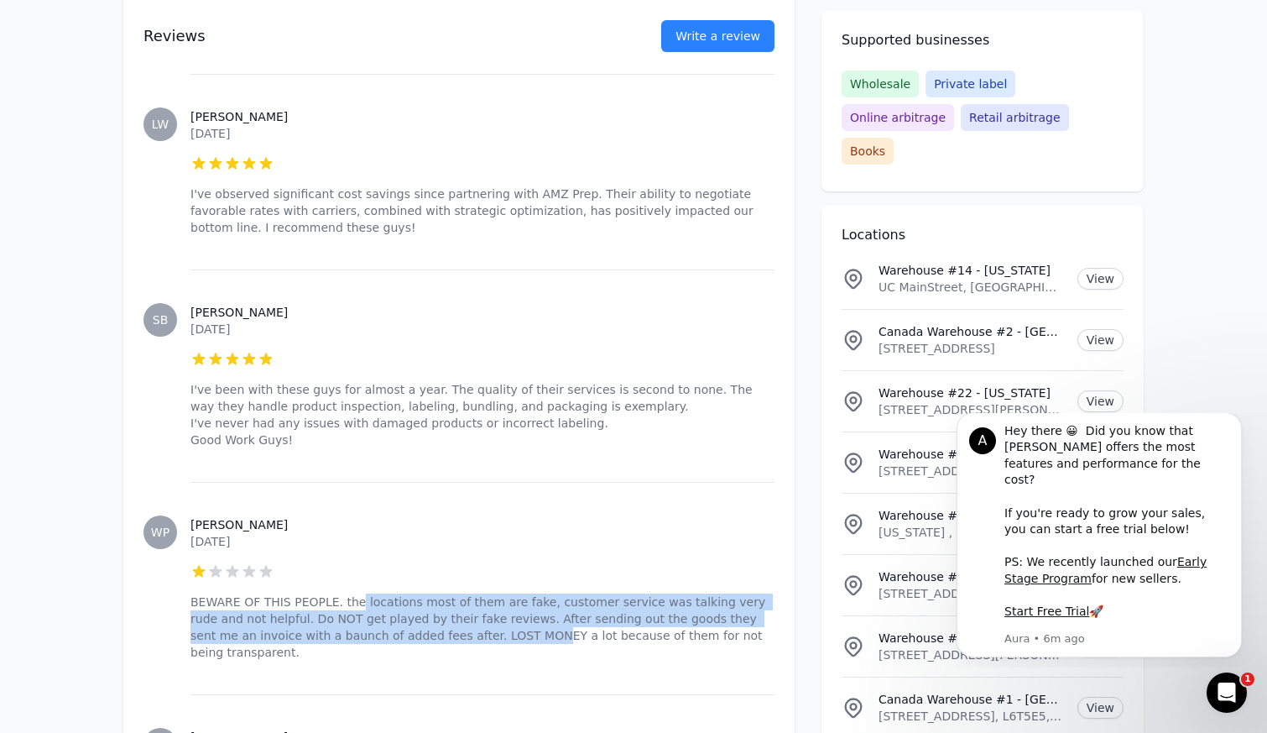
drag, startPoint x: 354, startPoint y: 410, endPoint x: 442, endPoint y: 446, distance: 94.9
click at [442, 482] on div "Wilson P. November 1, 2023 1 out of 5 stars BEWARE OF THIS PEOPLE. the location…" at bounding box center [482, 588] width 584 height 212
click at [426, 482] on div "Wilson P. November 1, 2023 1 out of 5 stars BEWARE OF THIS PEOPLE. the location…" at bounding box center [482, 588] width 584 height 212
drag, startPoint x: 321, startPoint y: 416, endPoint x: 430, endPoint y: 451, distance: 113.6
click at [429, 482] on div "Wilson P. November 1, 2023 1 out of 5 stars BEWARE OF THIS PEOPLE. the location…" at bounding box center [482, 588] width 584 height 212
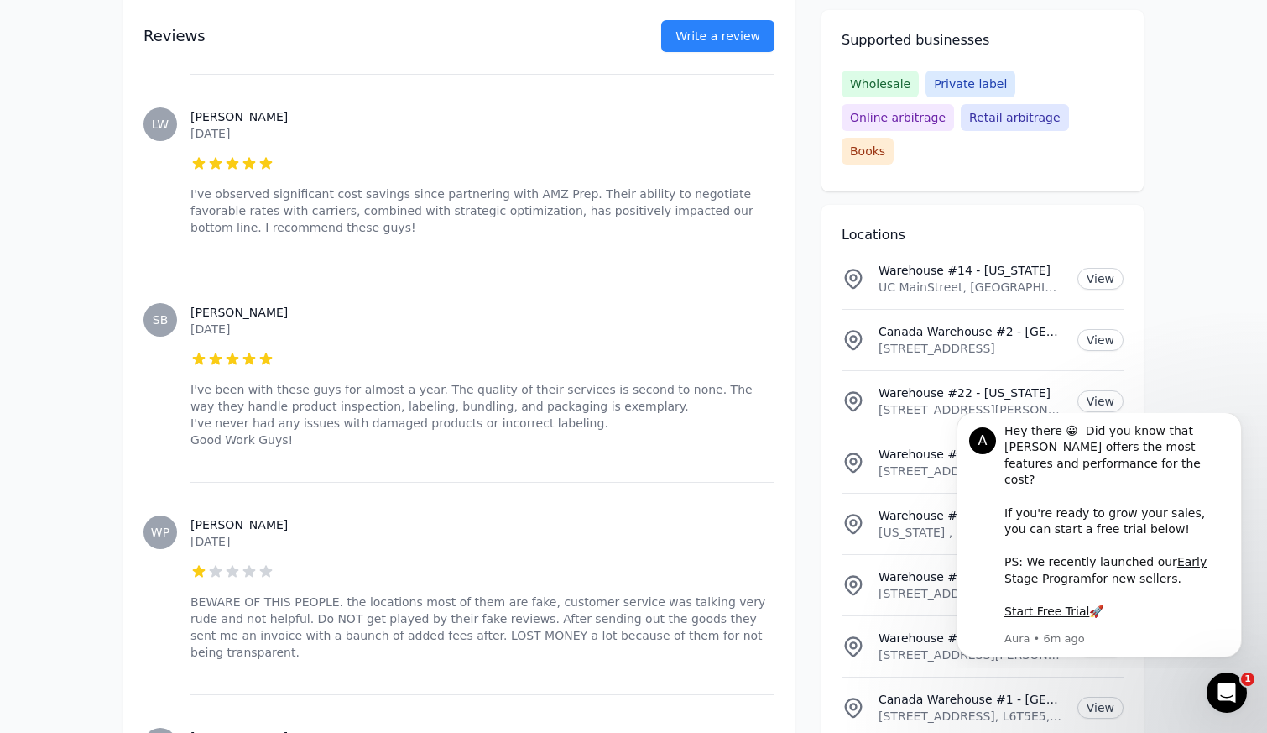
click at [489, 482] on div "Wilson P. November 1, 2023 1 out of 5 stars BEWARE OF THIS PEOPLE. the location…" at bounding box center [482, 588] width 584 height 212
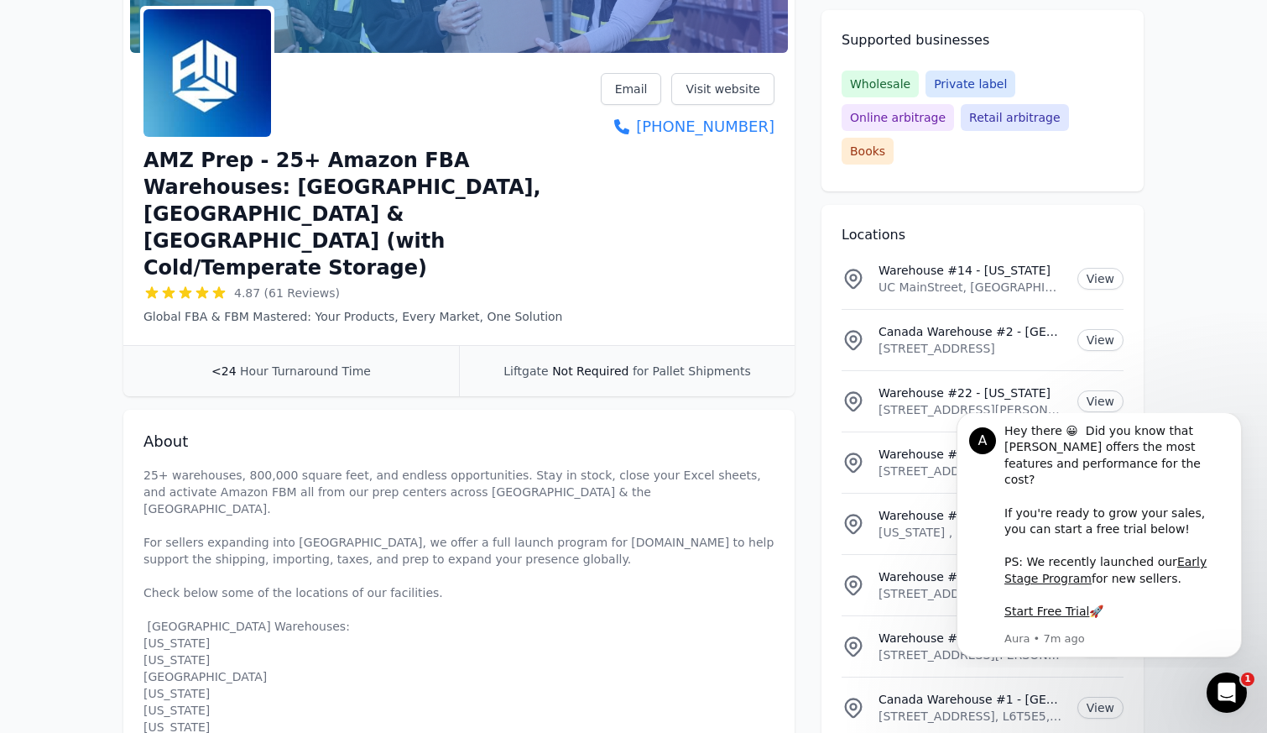
scroll to position [0, 0]
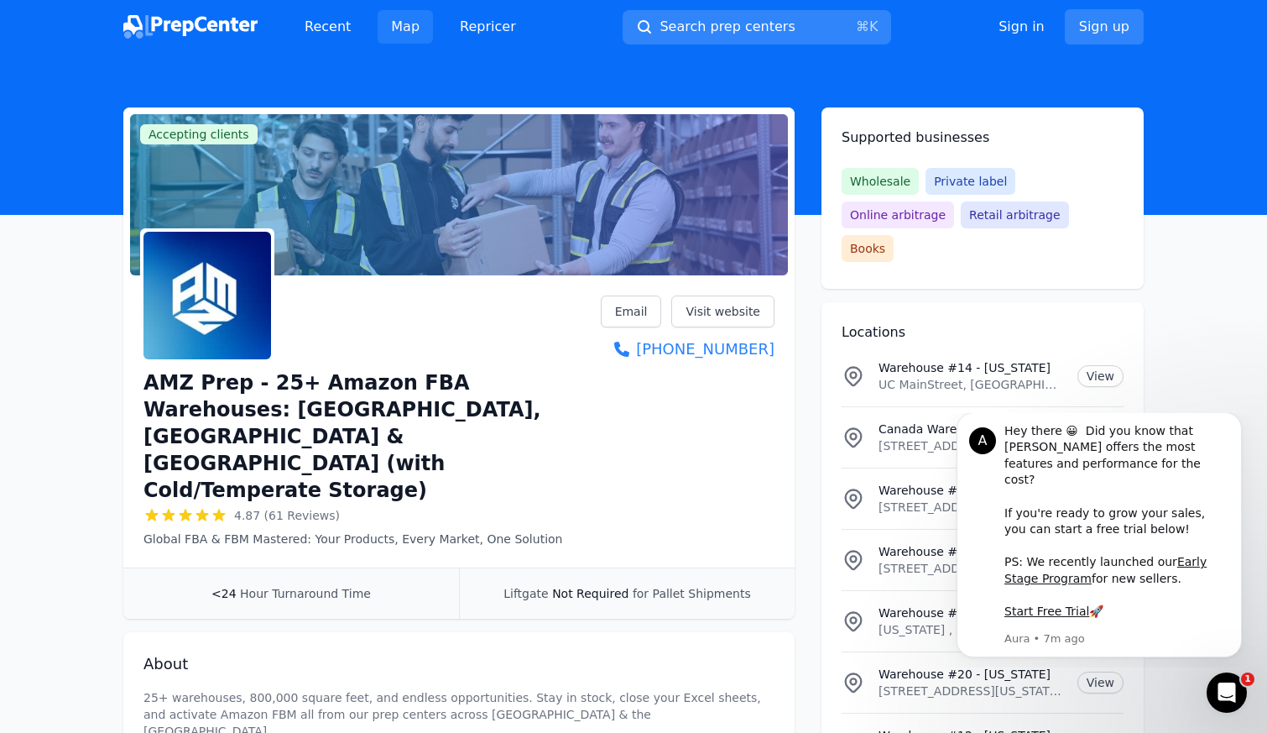
click at [404, 26] on link "Map" at bounding box center [405, 27] width 55 height 34
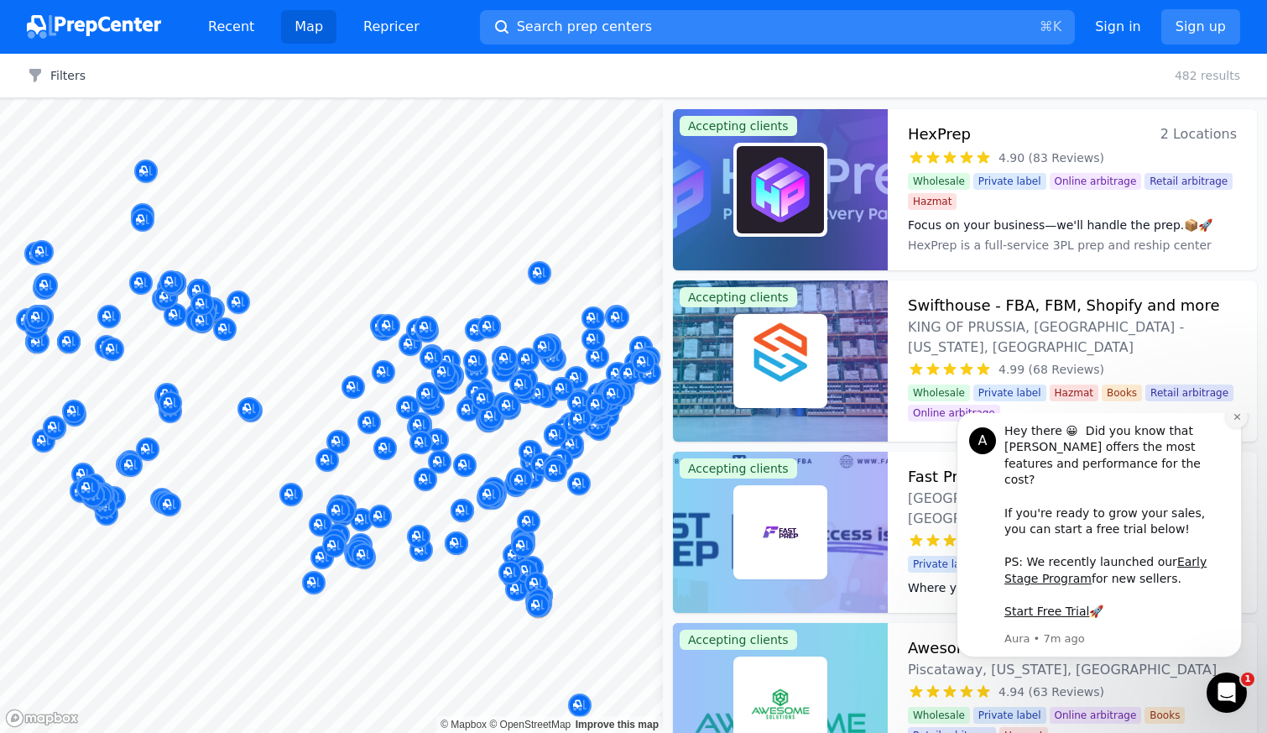
click at [1236, 420] on icon "Dismiss notification" at bounding box center [1237, 417] width 6 height 6
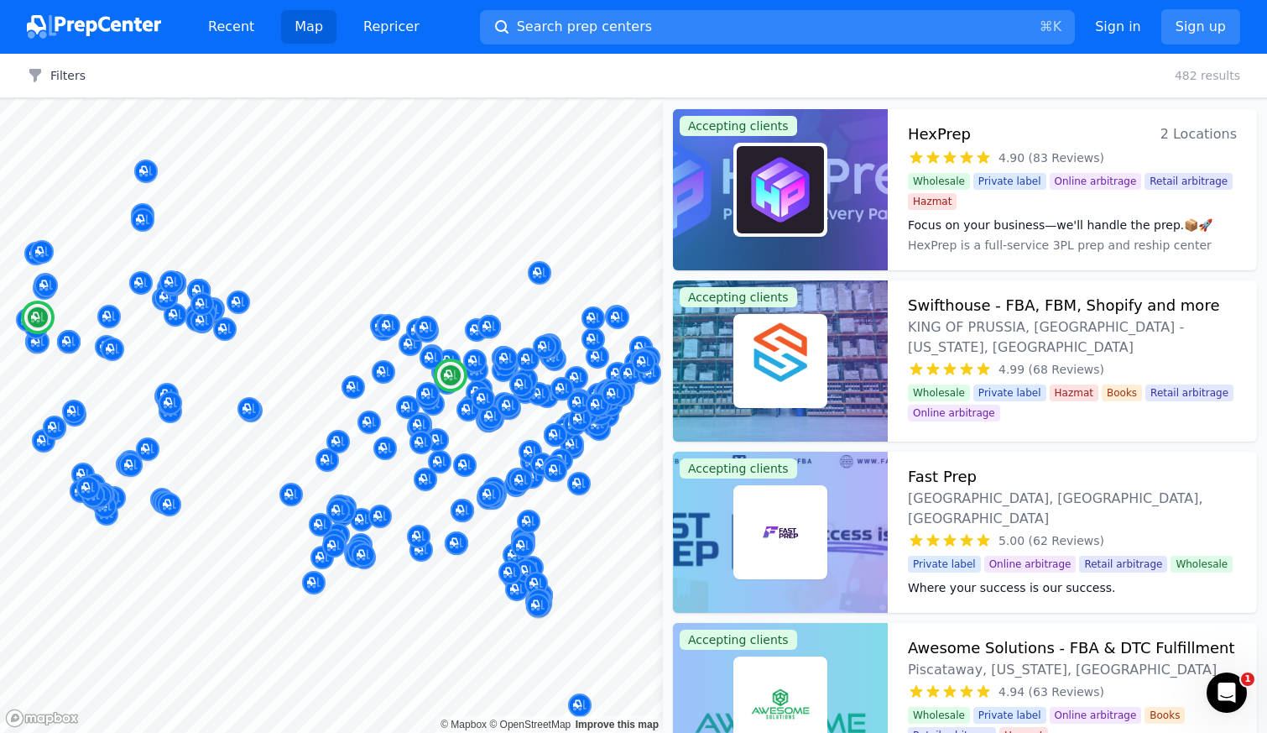
click at [934, 136] on h3 "HexPrep" at bounding box center [939, 134] width 63 height 23
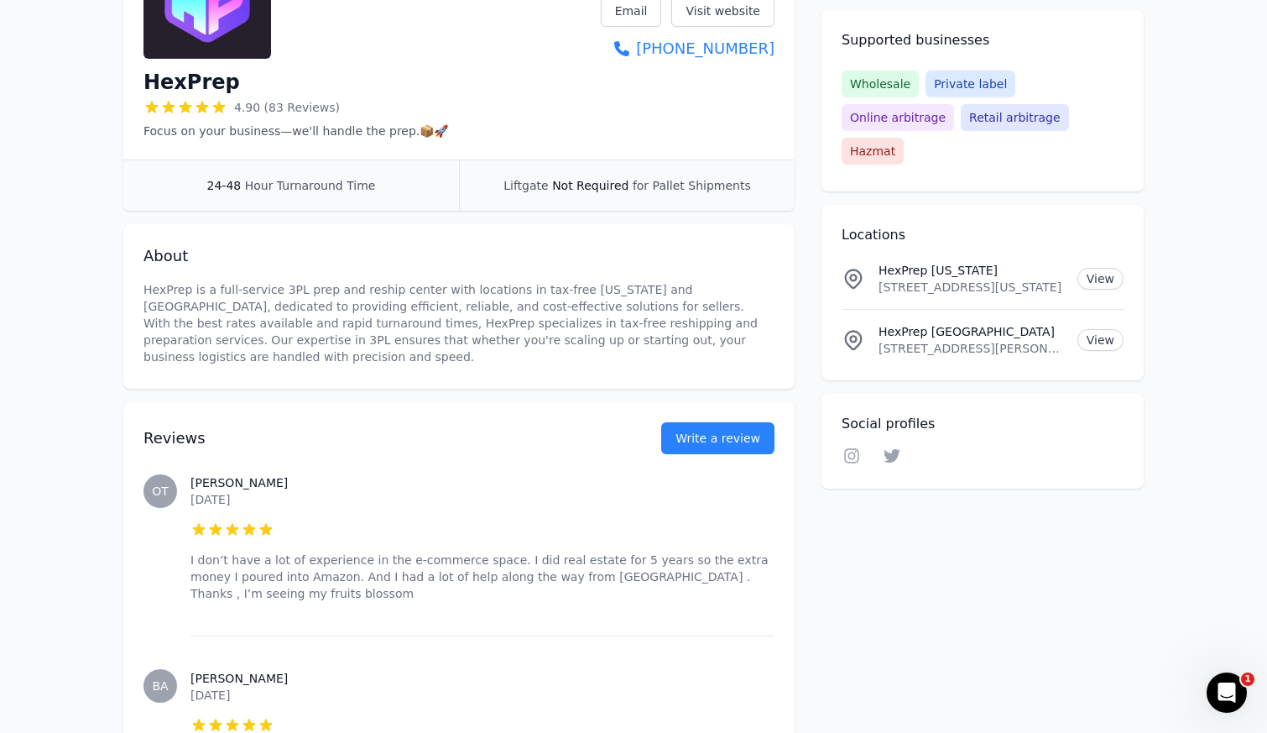
scroll to position [262, 0]
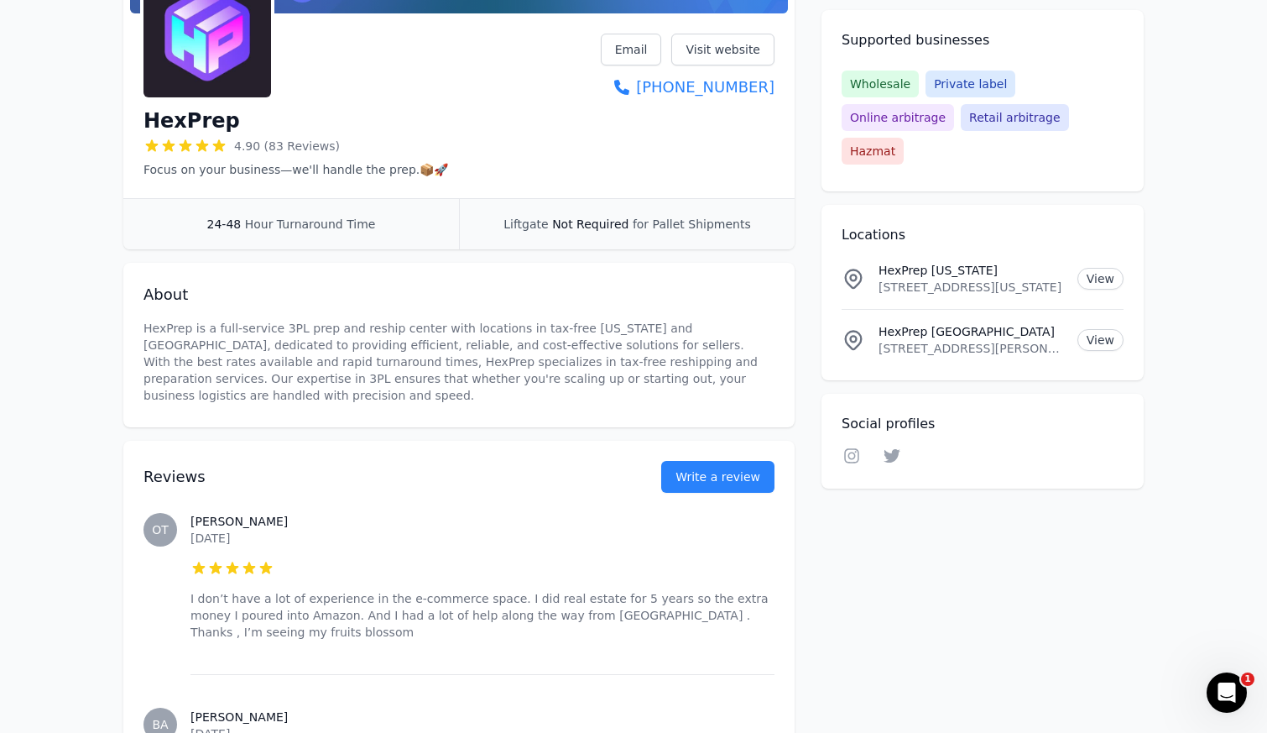
click at [201, 145] on icon at bounding box center [202, 145] width 13 height 12
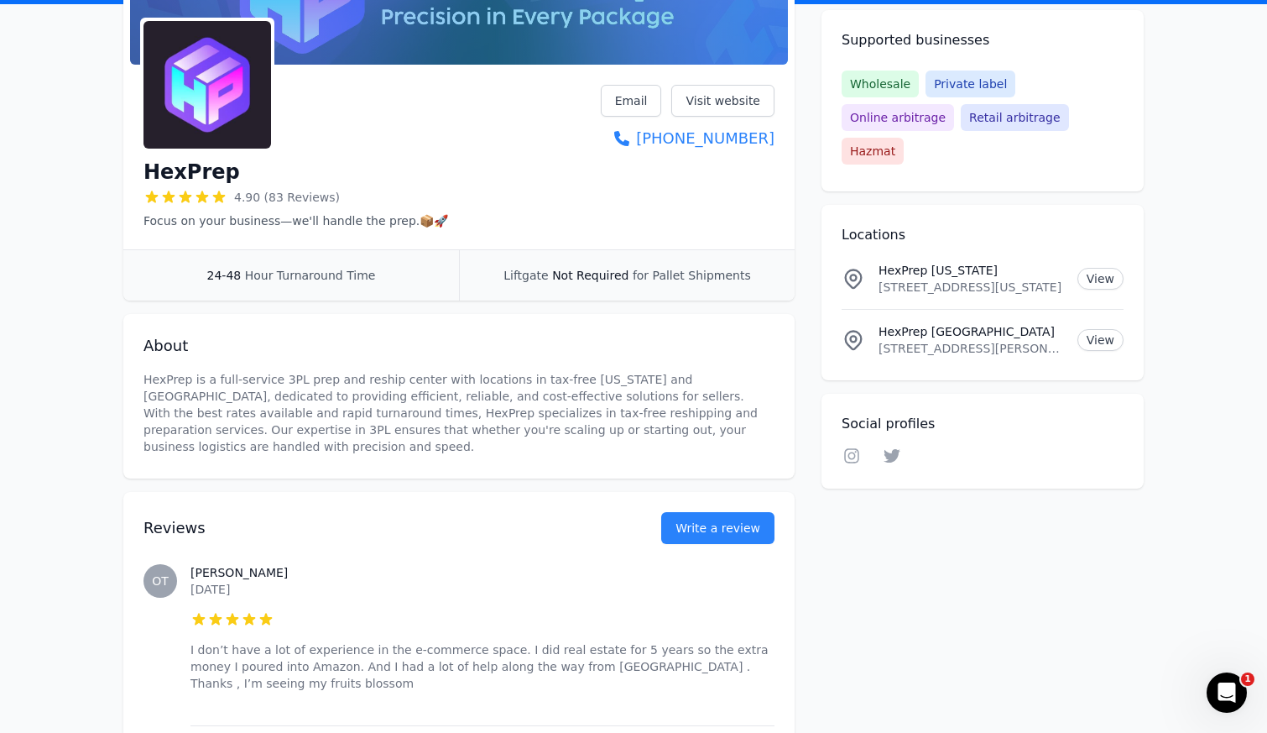
scroll to position [0, 0]
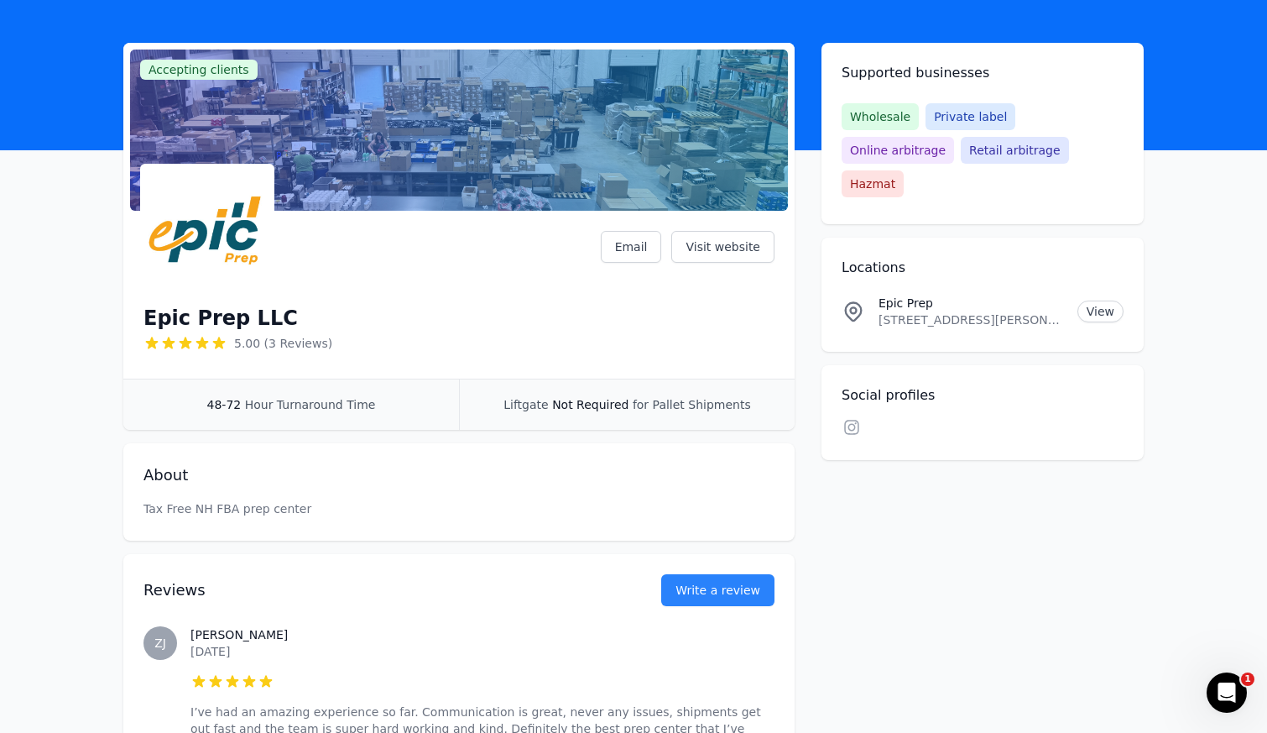
scroll to position [77, 0]
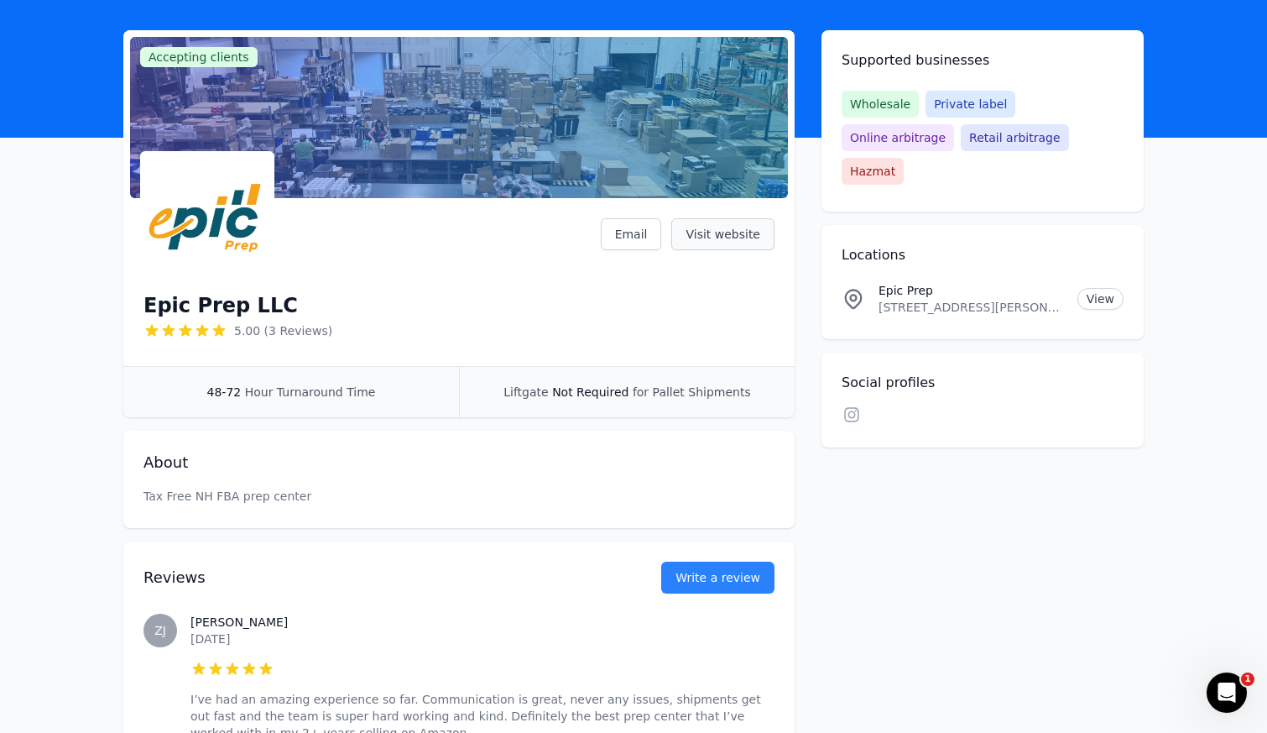
click at [740, 233] on link "Visit website" at bounding box center [722, 234] width 103 height 32
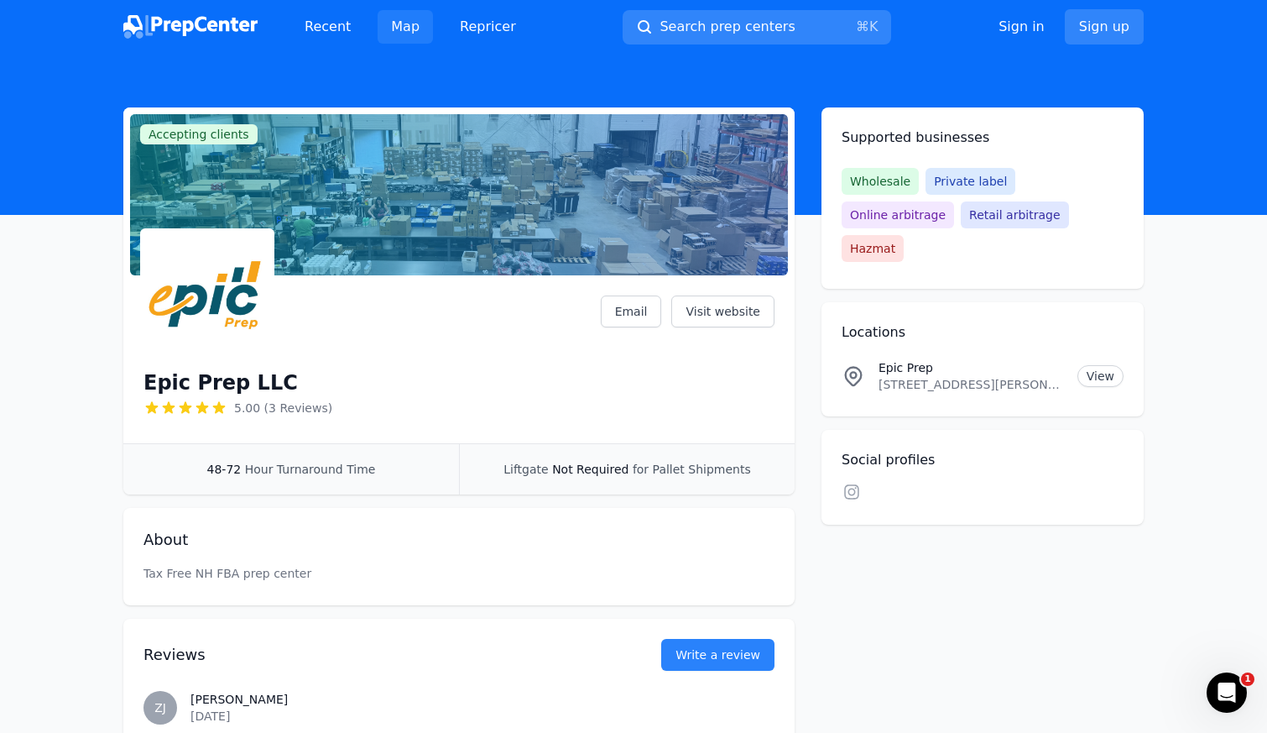
click at [399, 22] on link "Map" at bounding box center [405, 27] width 55 height 34
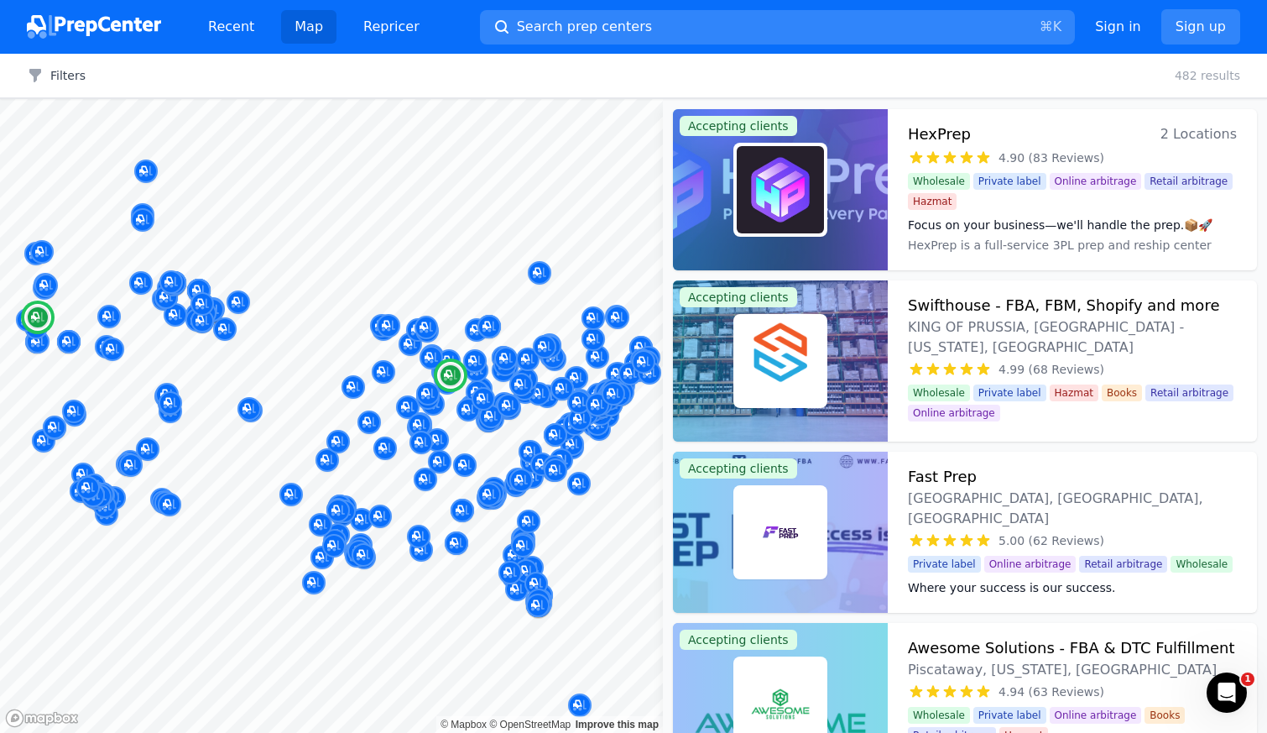
click at [865, 165] on div at bounding box center [780, 189] width 215 height 161
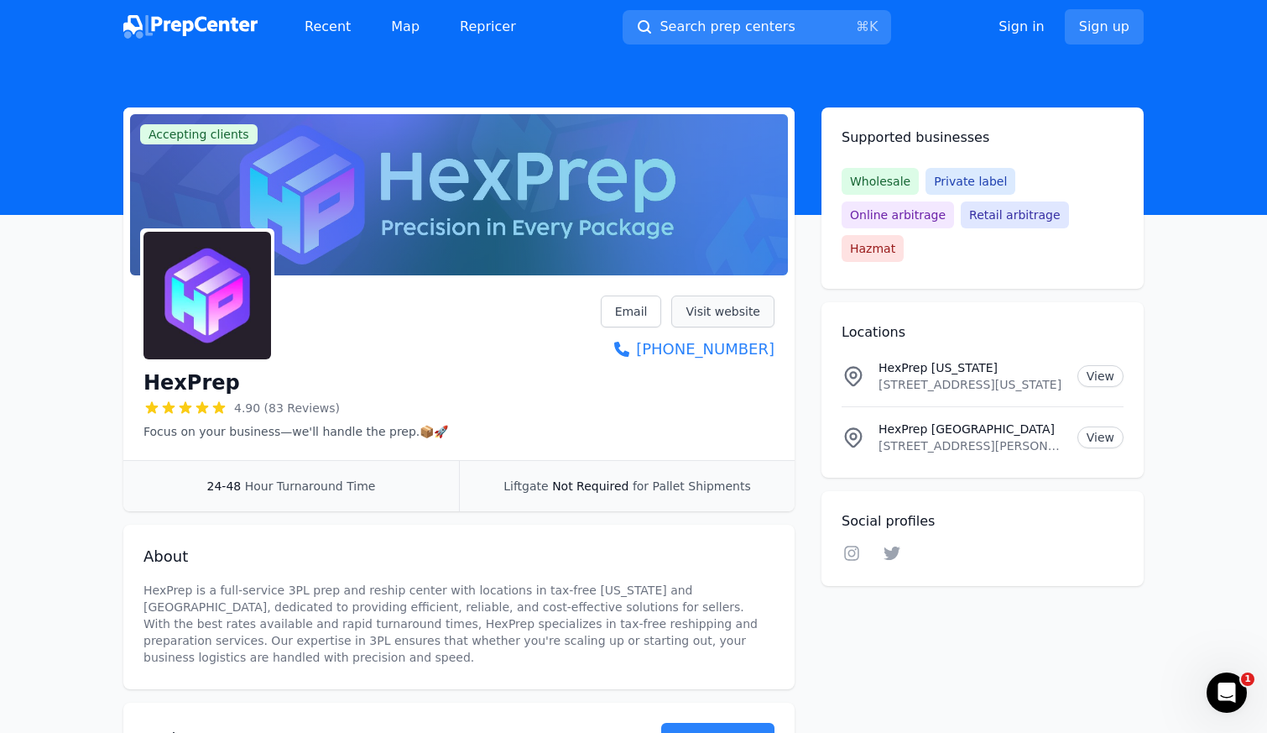
click at [739, 307] on link "Visit website" at bounding box center [722, 311] width 103 height 32
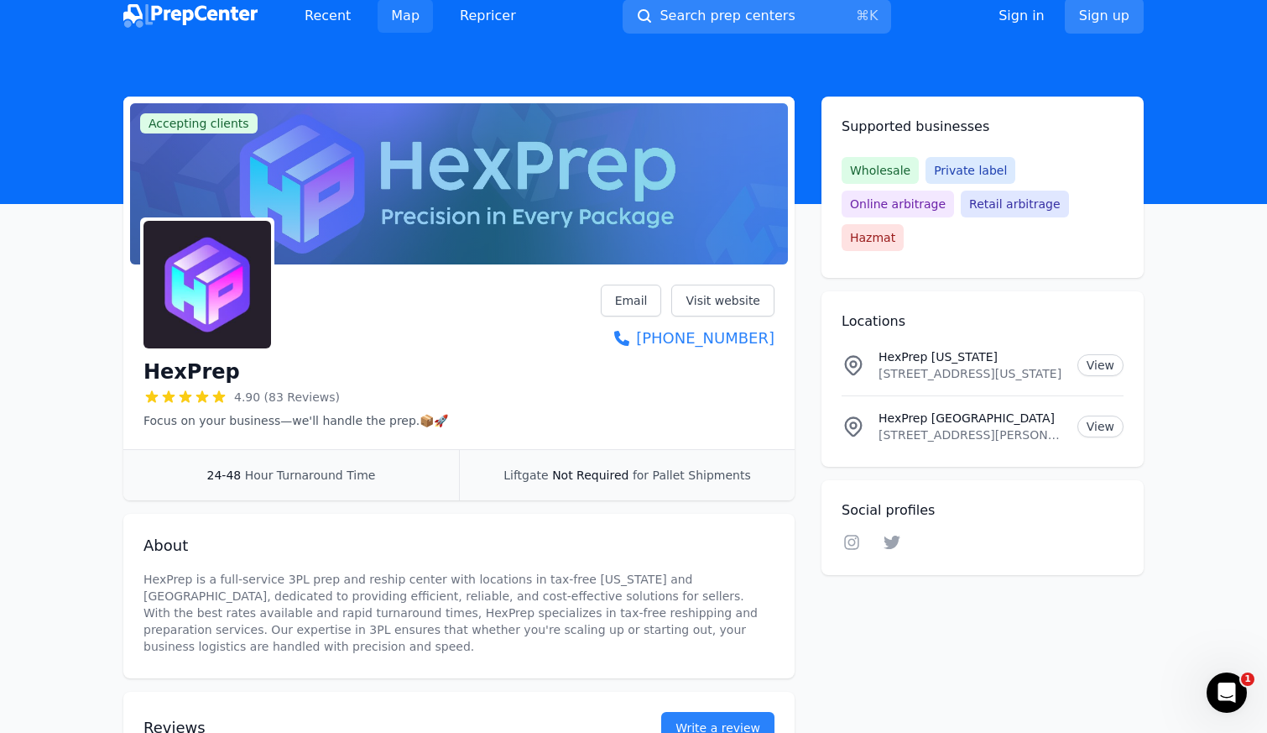
click at [413, 18] on link "Map" at bounding box center [405, 16] width 55 height 34
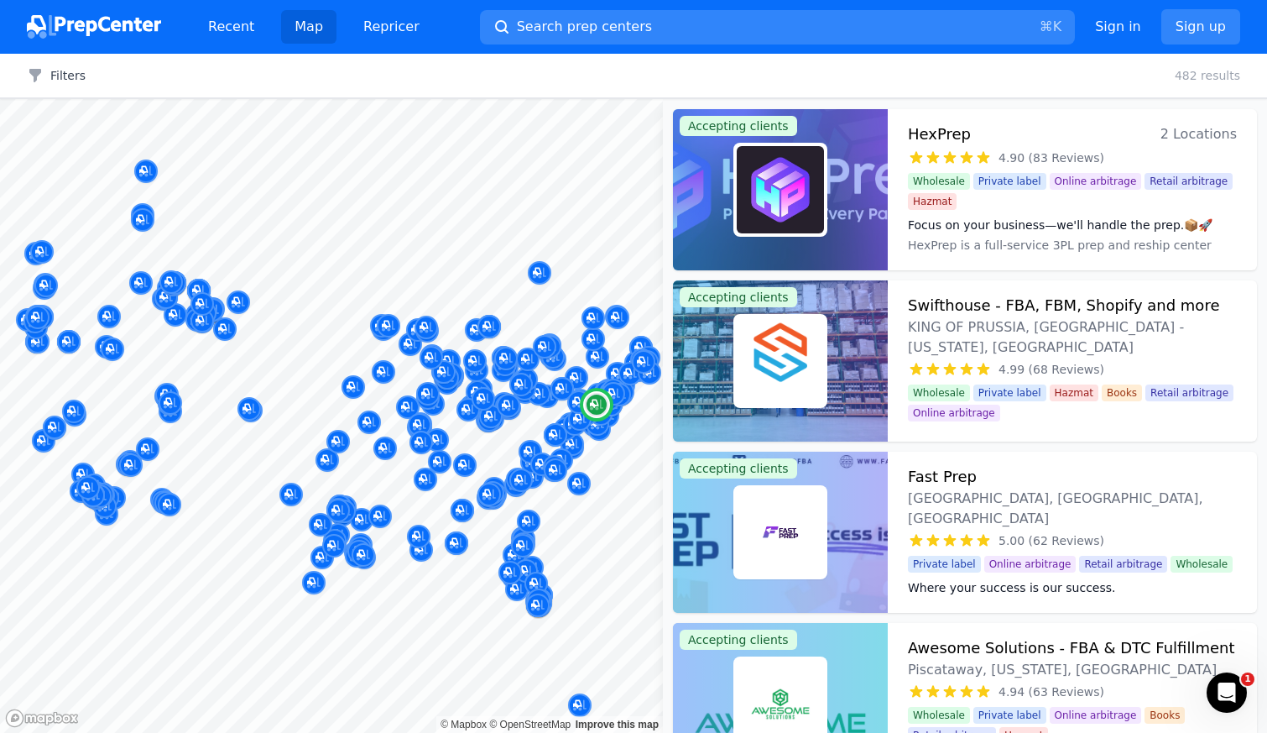
click at [870, 332] on div at bounding box center [780, 360] width 215 height 161
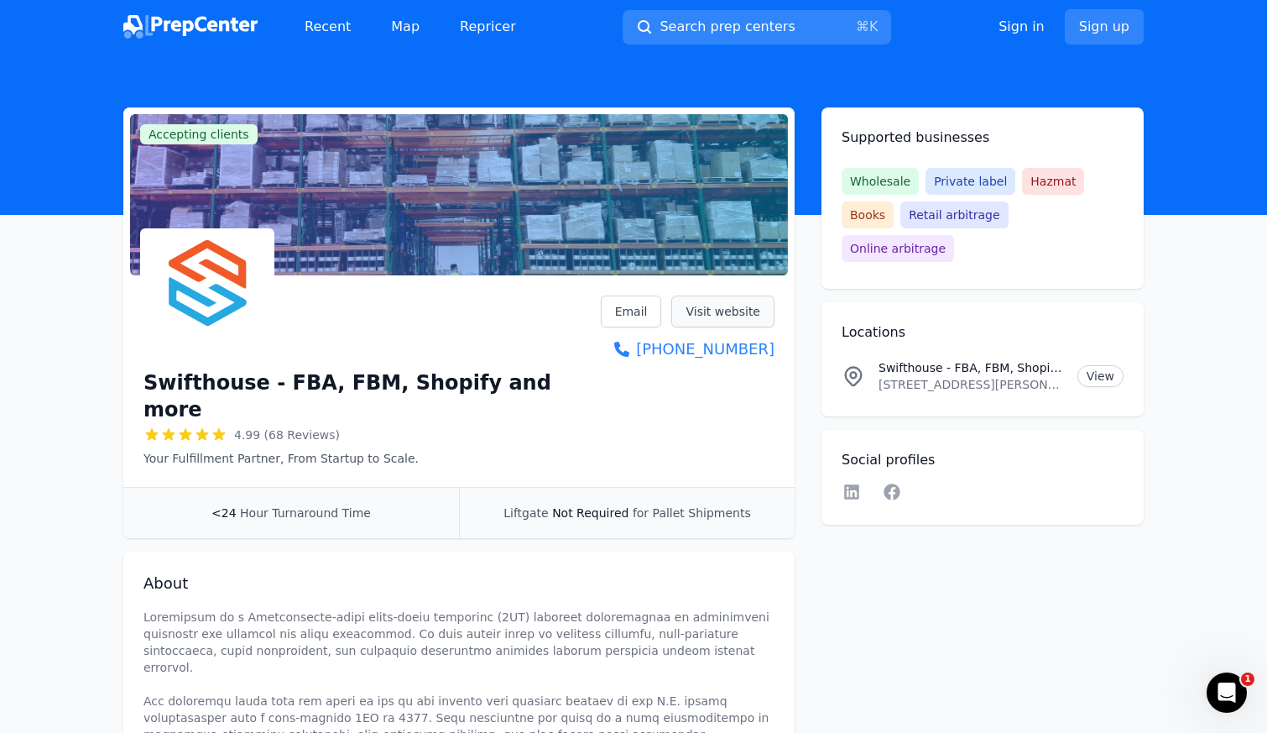
click at [751, 309] on link "Visit website" at bounding box center [722, 311] width 103 height 32
click at [415, 28] on link "Map" at bounding box center [405, 27] width 55 height 34
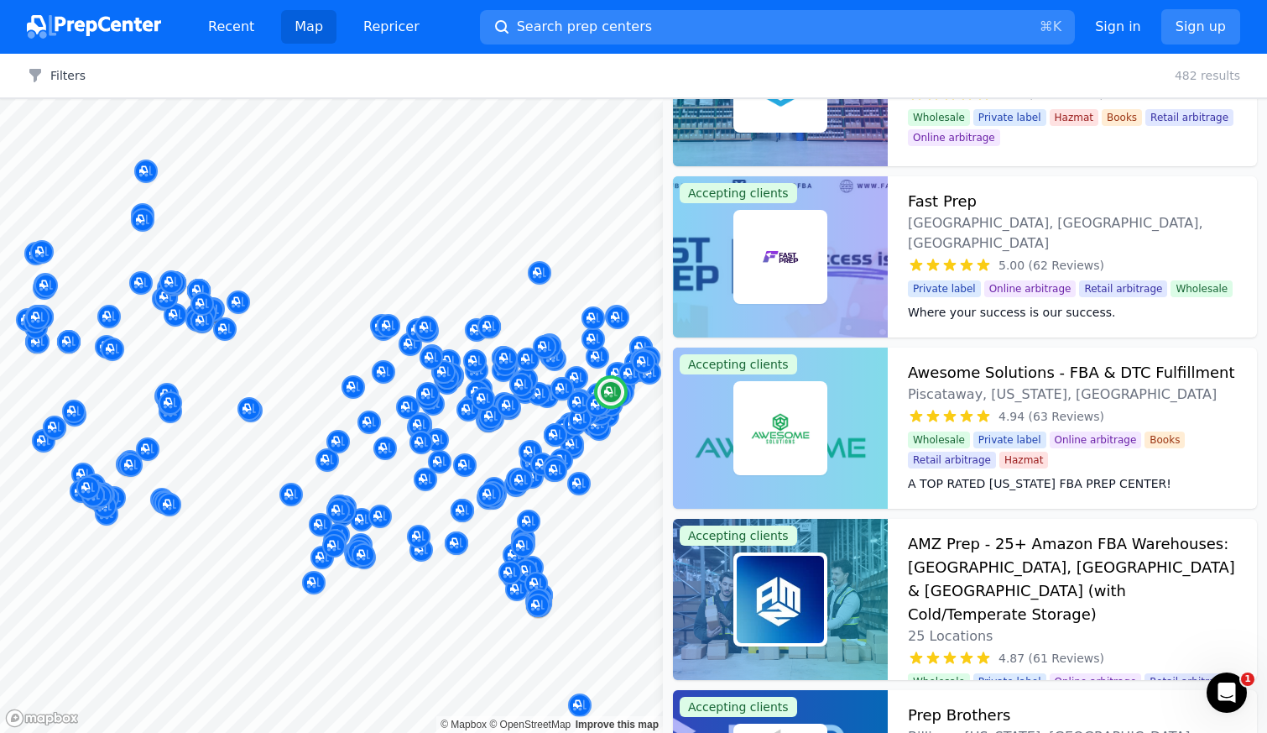
scroll to position [305, 0]
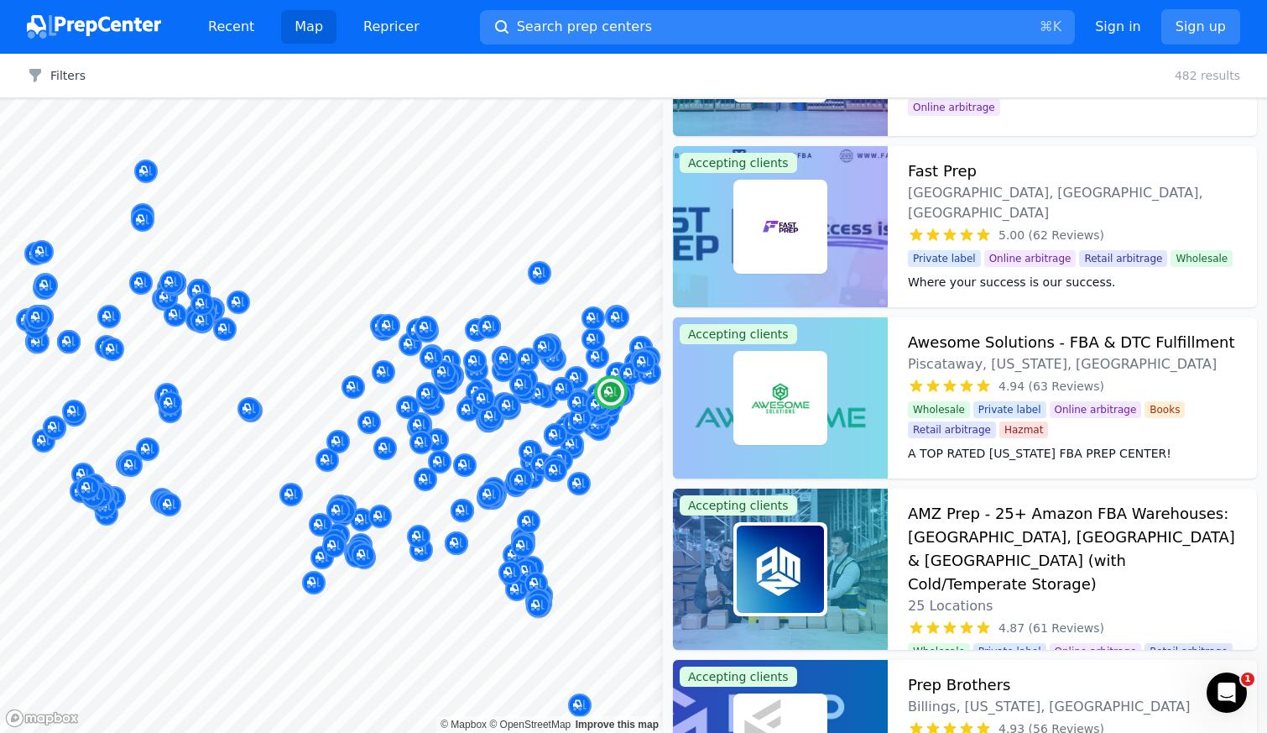
click at [965, 294] on dd "Fast Prep FBA is a [US_STATE]-based Amazon prep center in a prime, tax-free loc…" at bounding box center [1072, 311] width 329 height 34
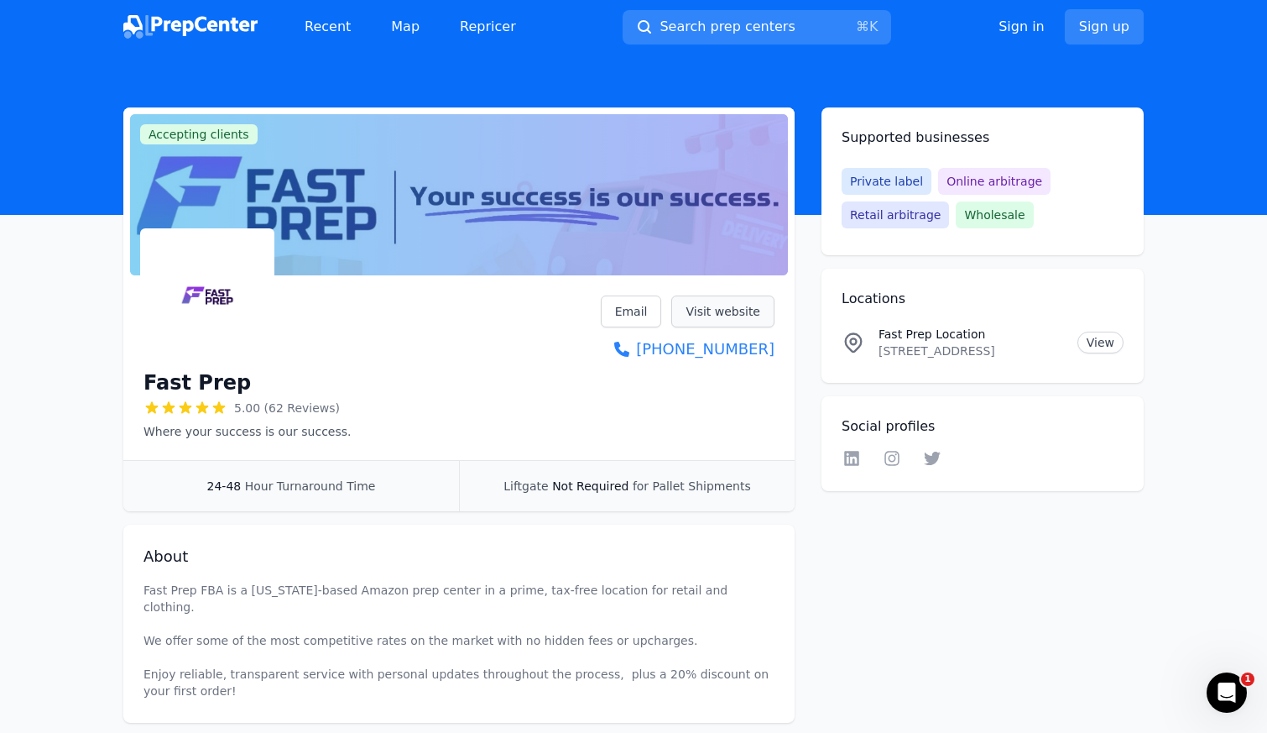
click at [733, 313] on link "Visit website" at bounding box center [722, 311] width 103 height 32
